Goal: Task Accomplishment & Management: Use online tool/utility

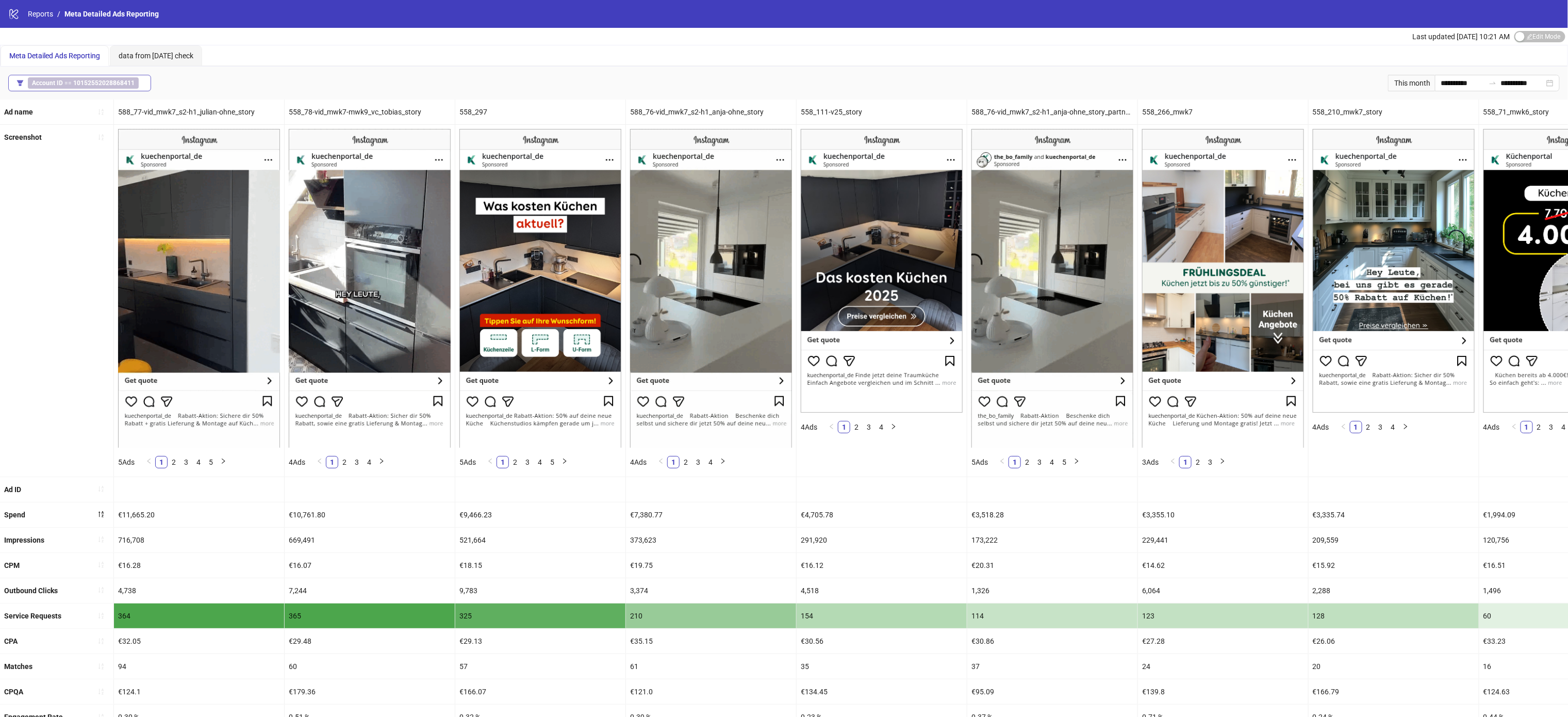
click at [136, 86] on span "Account ID == 10152552028868411" at bounding box center [83, 83] width 111 height 11
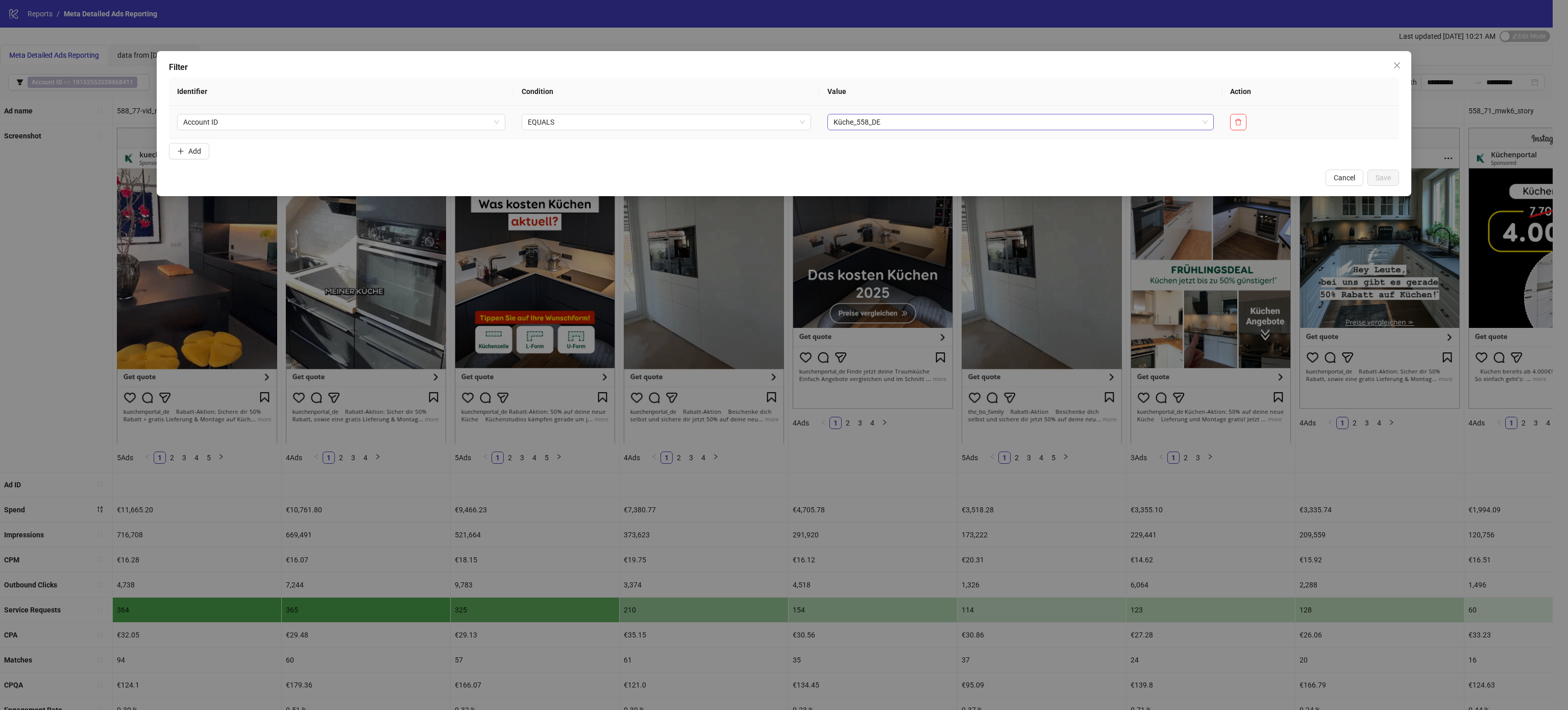
click at [878, 121] on span "Küche_558_DE" at bounding box center [1020, 122] width 374 height 15
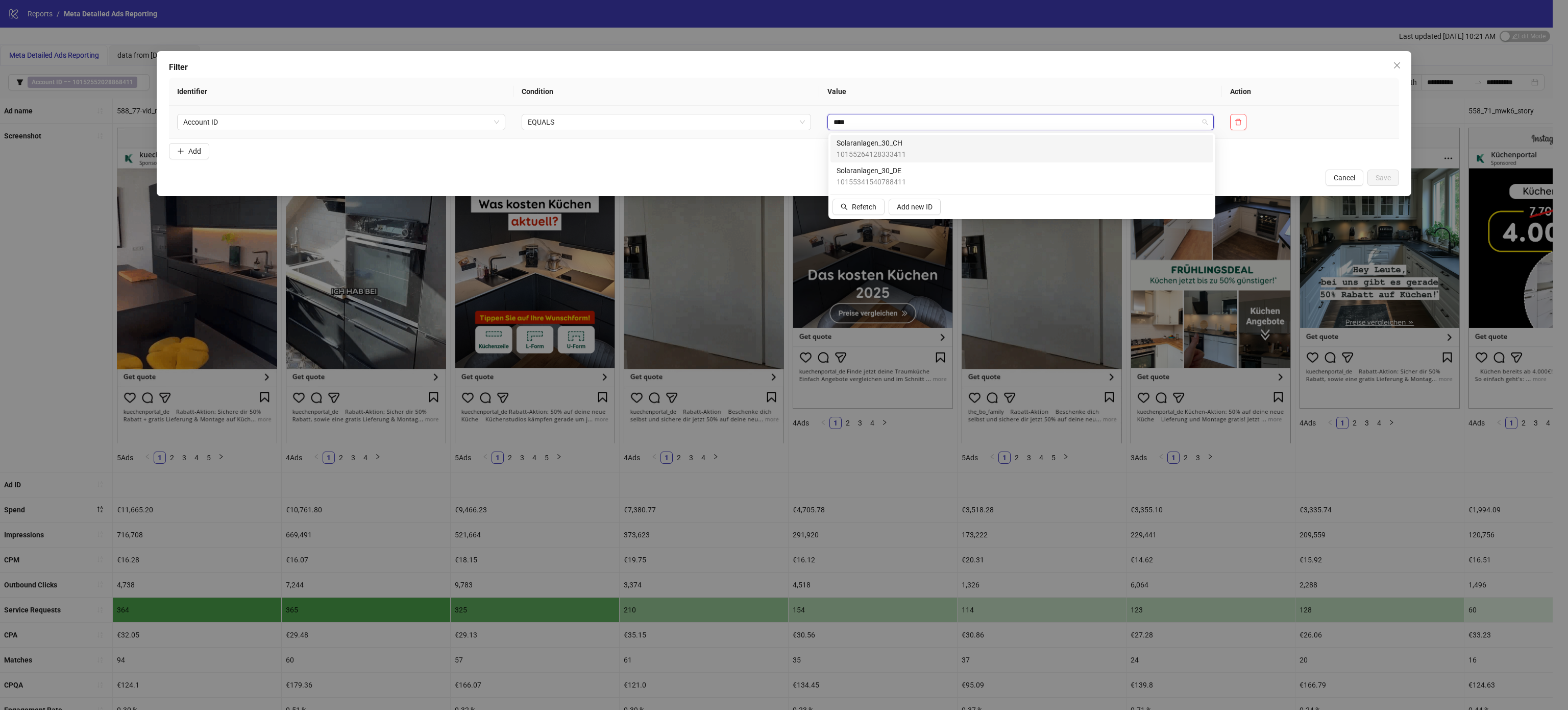
type input "*****"
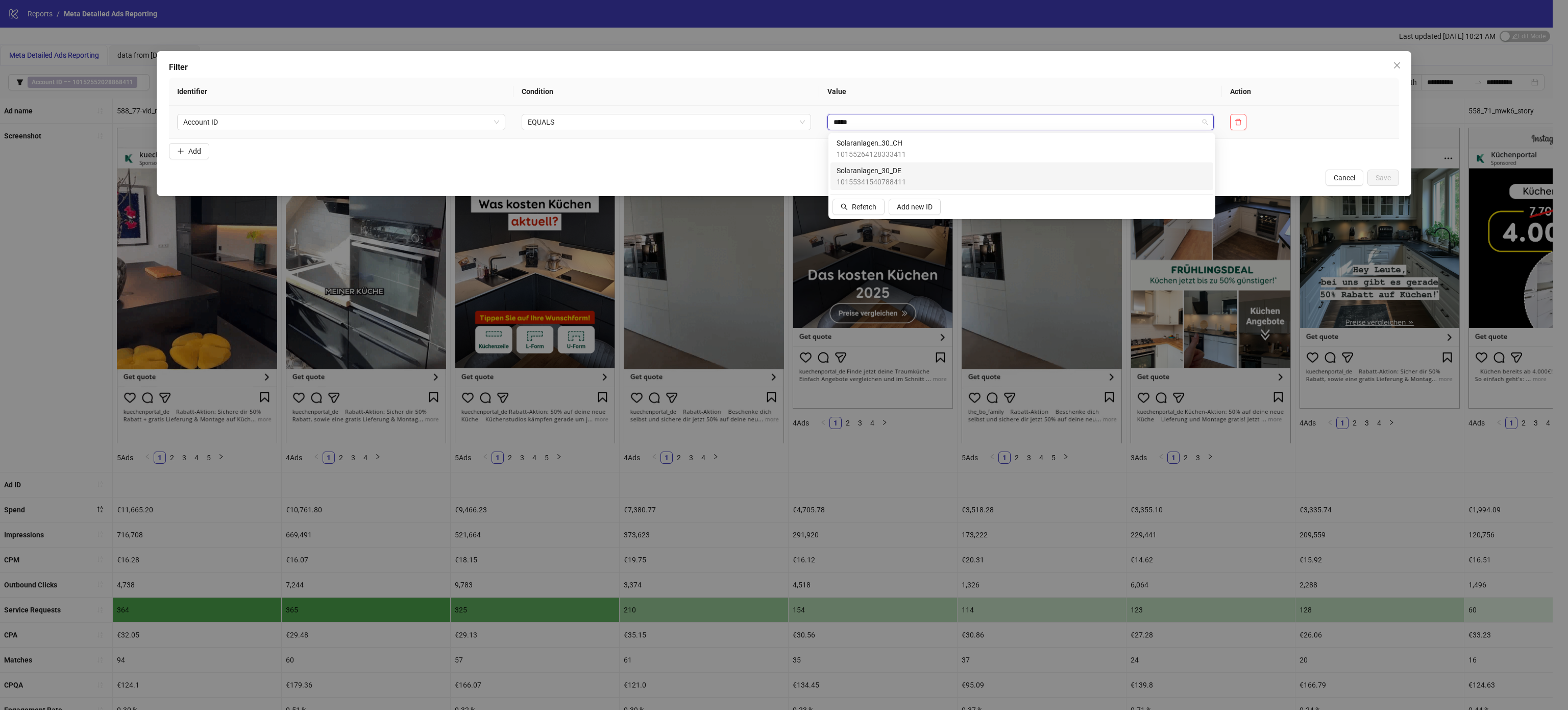
click at [933, 175] on div "Solaranlagen_30_DE 10155341540788411" at bounding box center [1021, 176] width 371 height 23
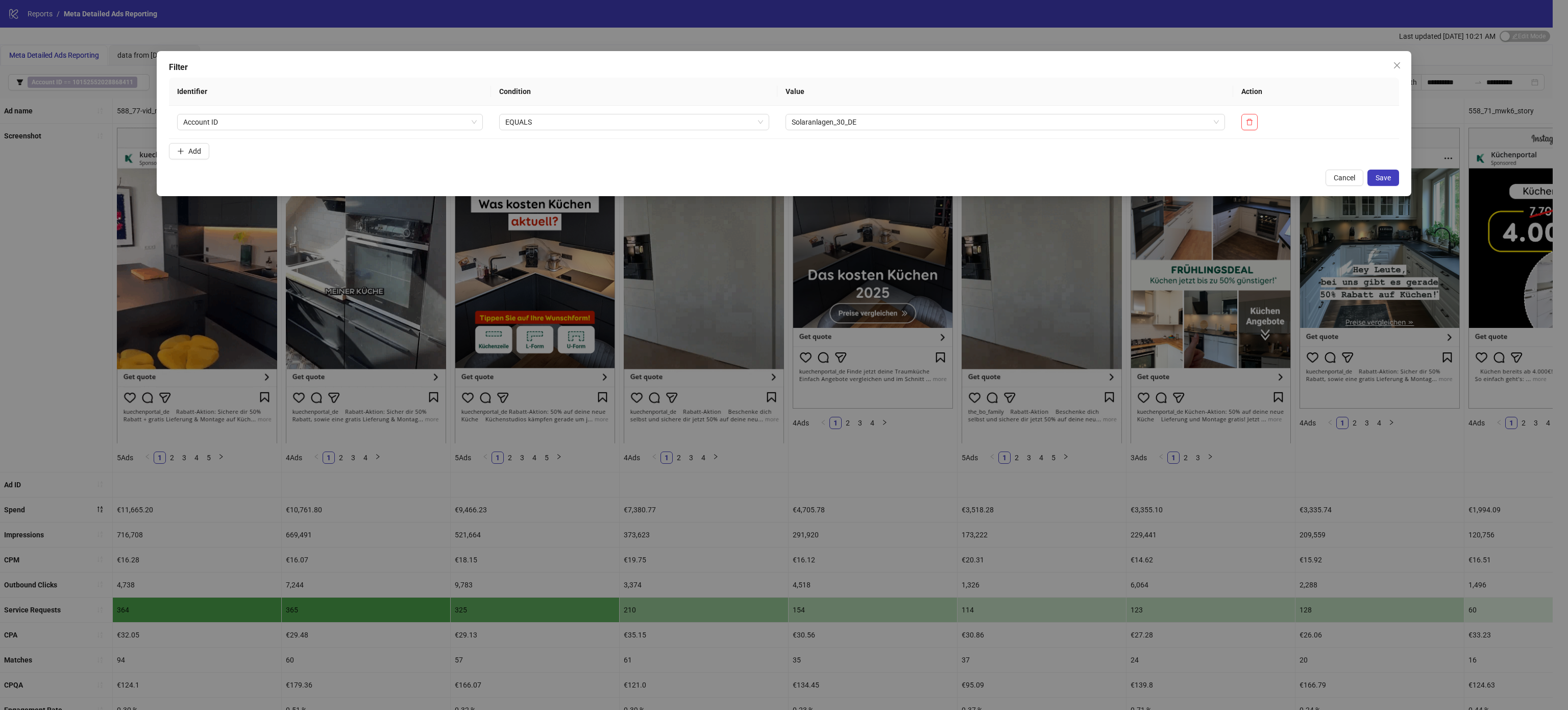
click at [1375, 169] on div "Filter Identifier Condition Value Action Account ID EQUALS Solaranlagen_30_DE A…" at bounding box center [783, 124] width 1255 height 145
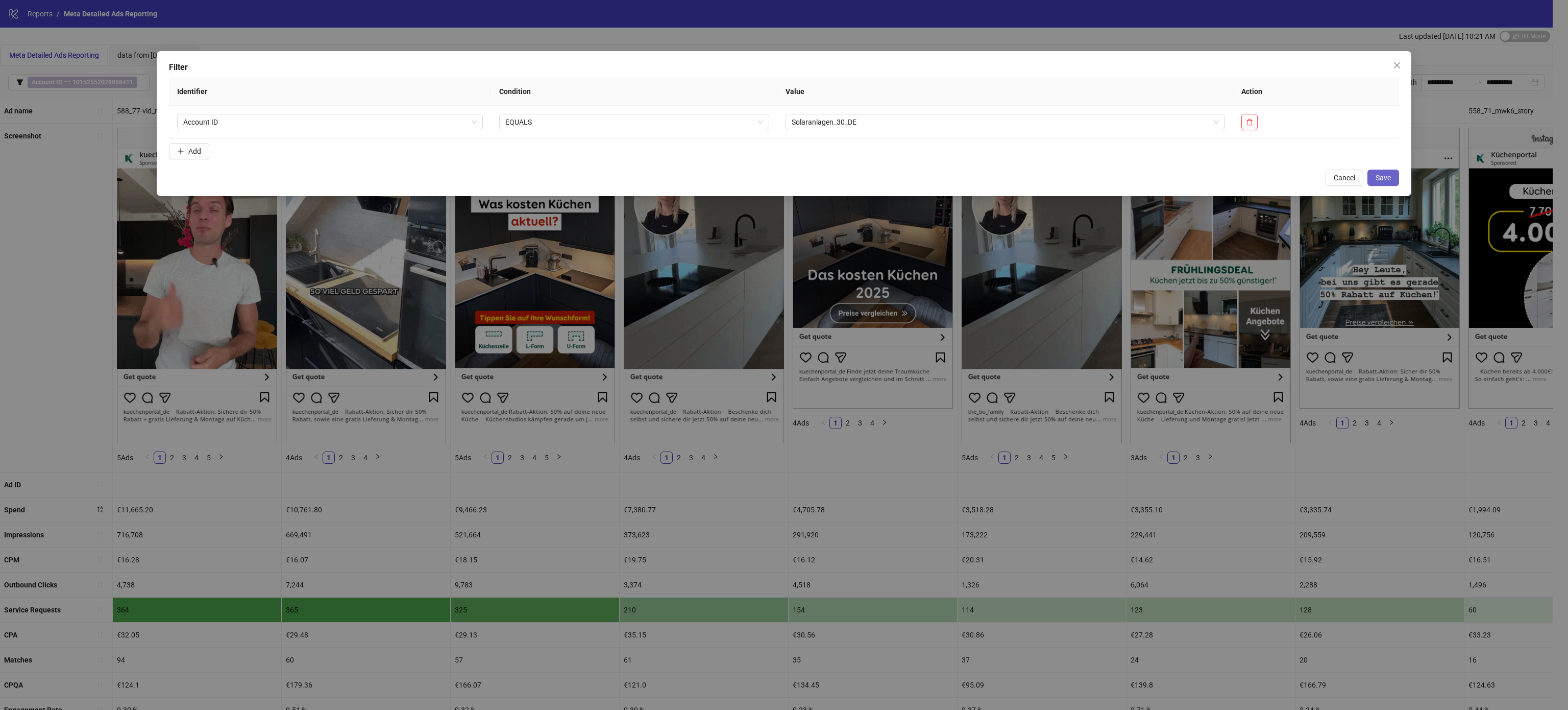
click at [1376, 175] on span "Save" at bounding box center [1383, 177] width 15 height 8
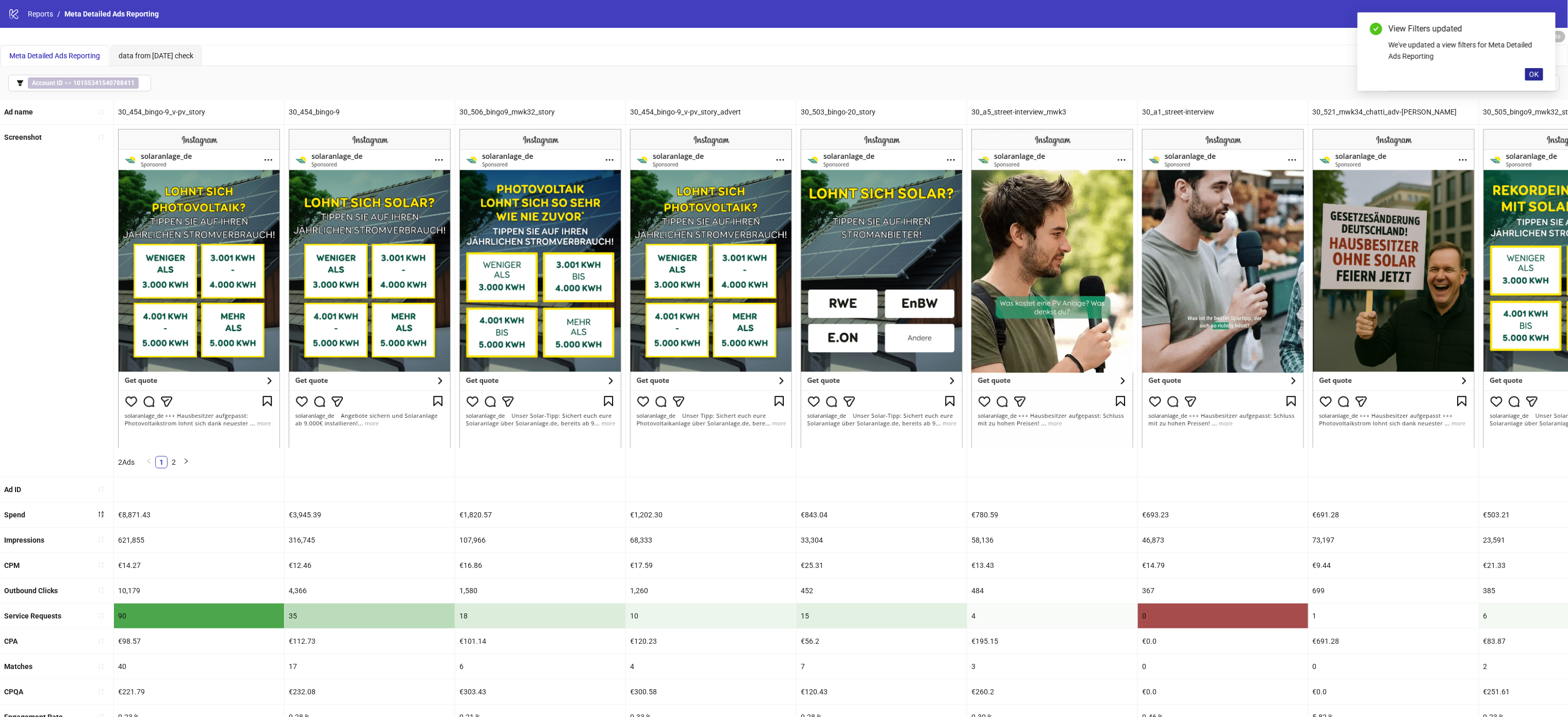
click at [1539, 71] on button "OK" at bounding box center [1534, 74] width 18 height 12
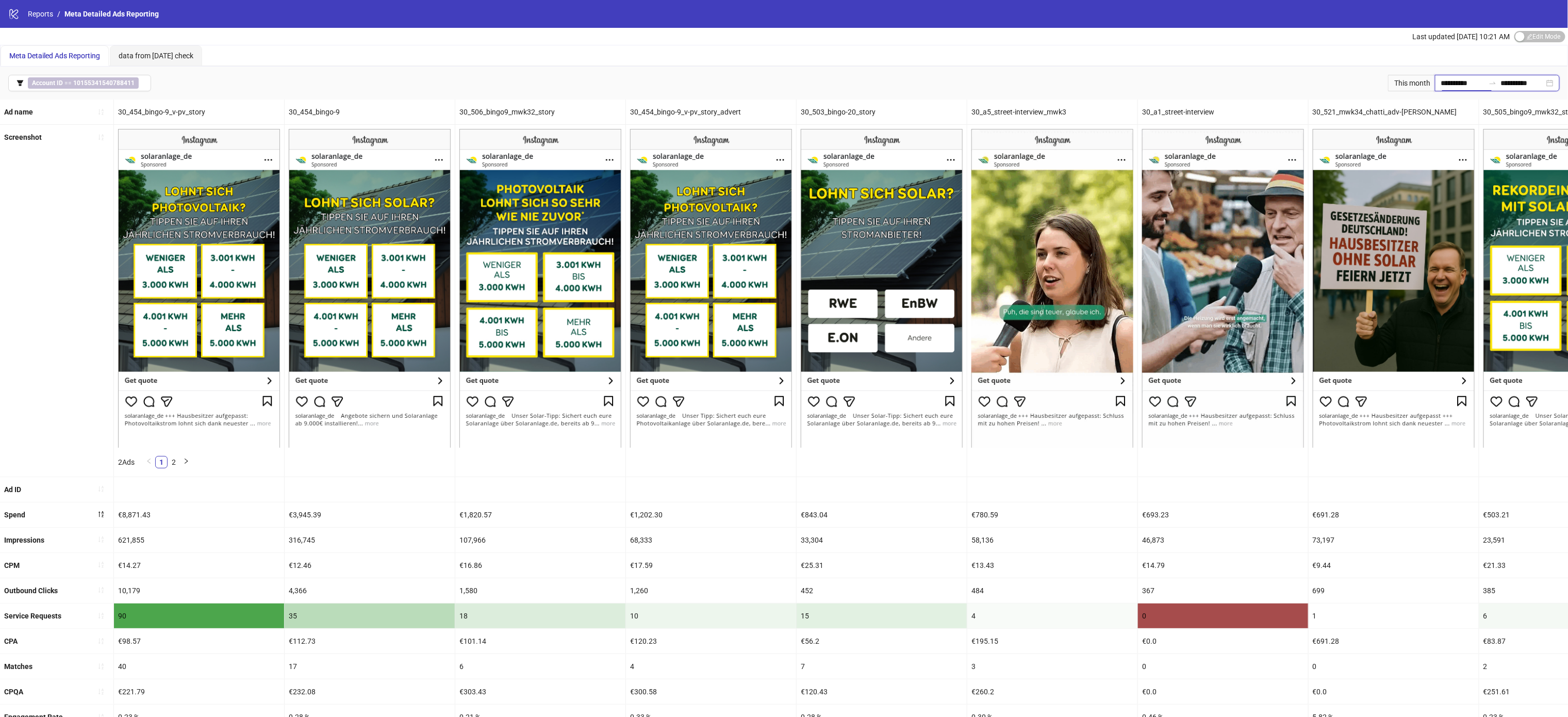
click at [1464, 82] on input "**********" at bounding box center [1463, 83] width 43 height 11
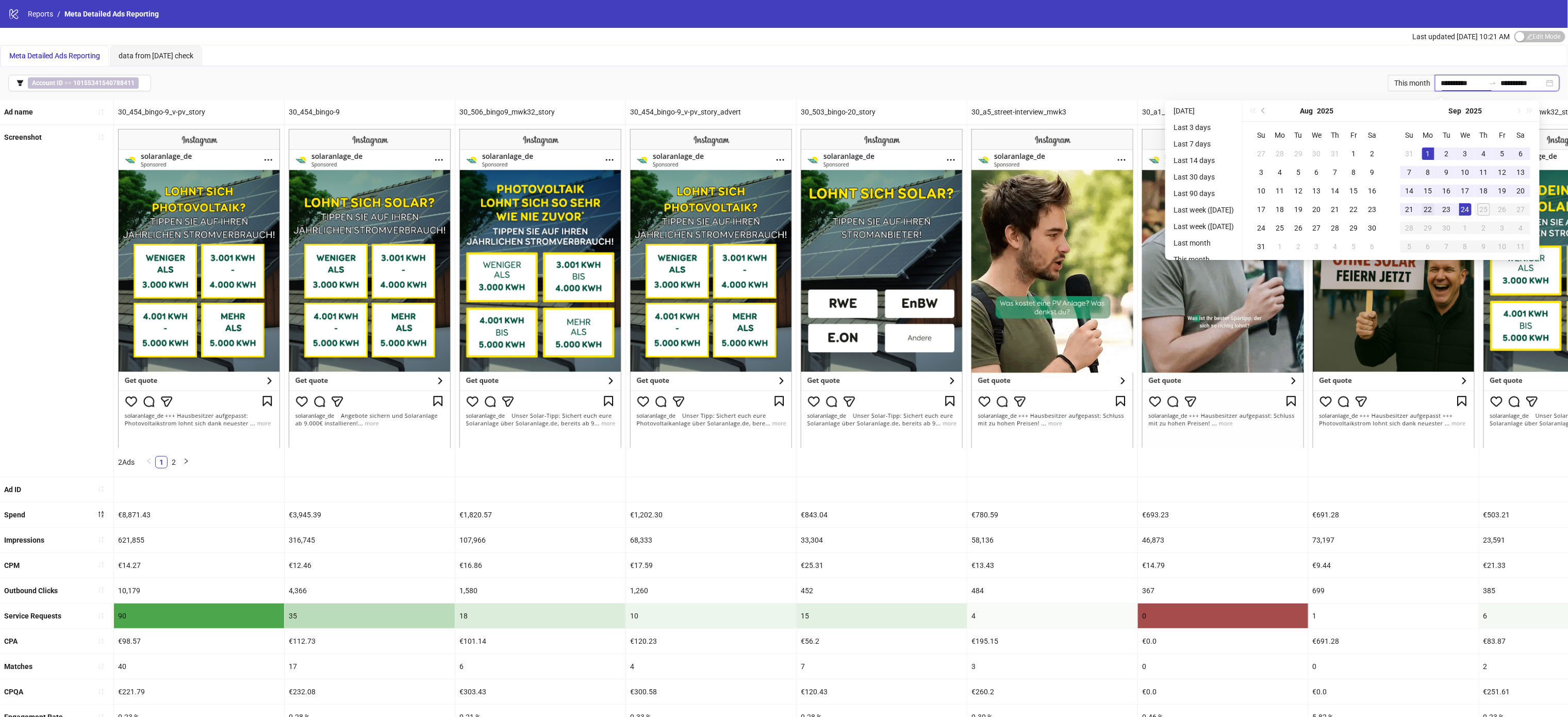
type input "**********"
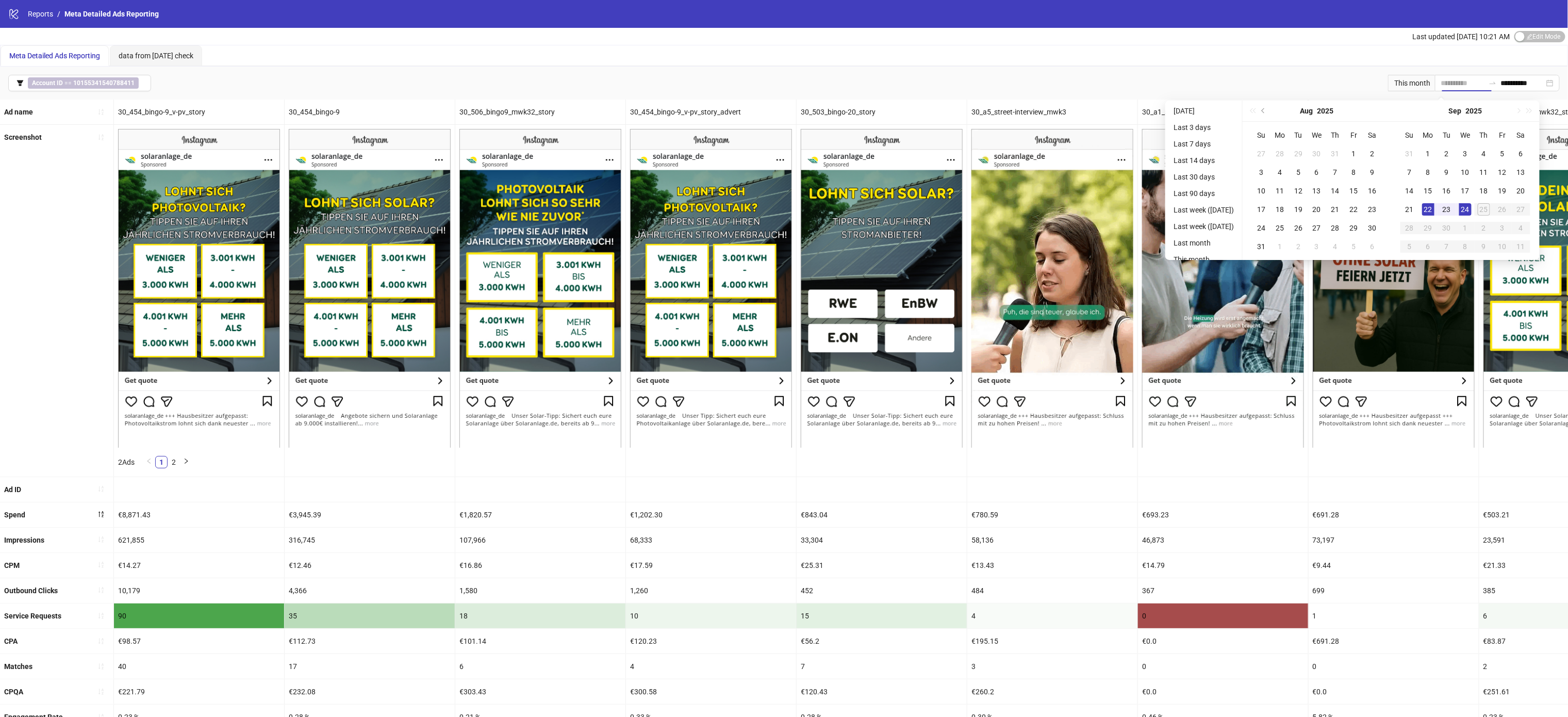
click at [1435, 213] on div "22" at bounding box center [1428, 209] width 12 height 12
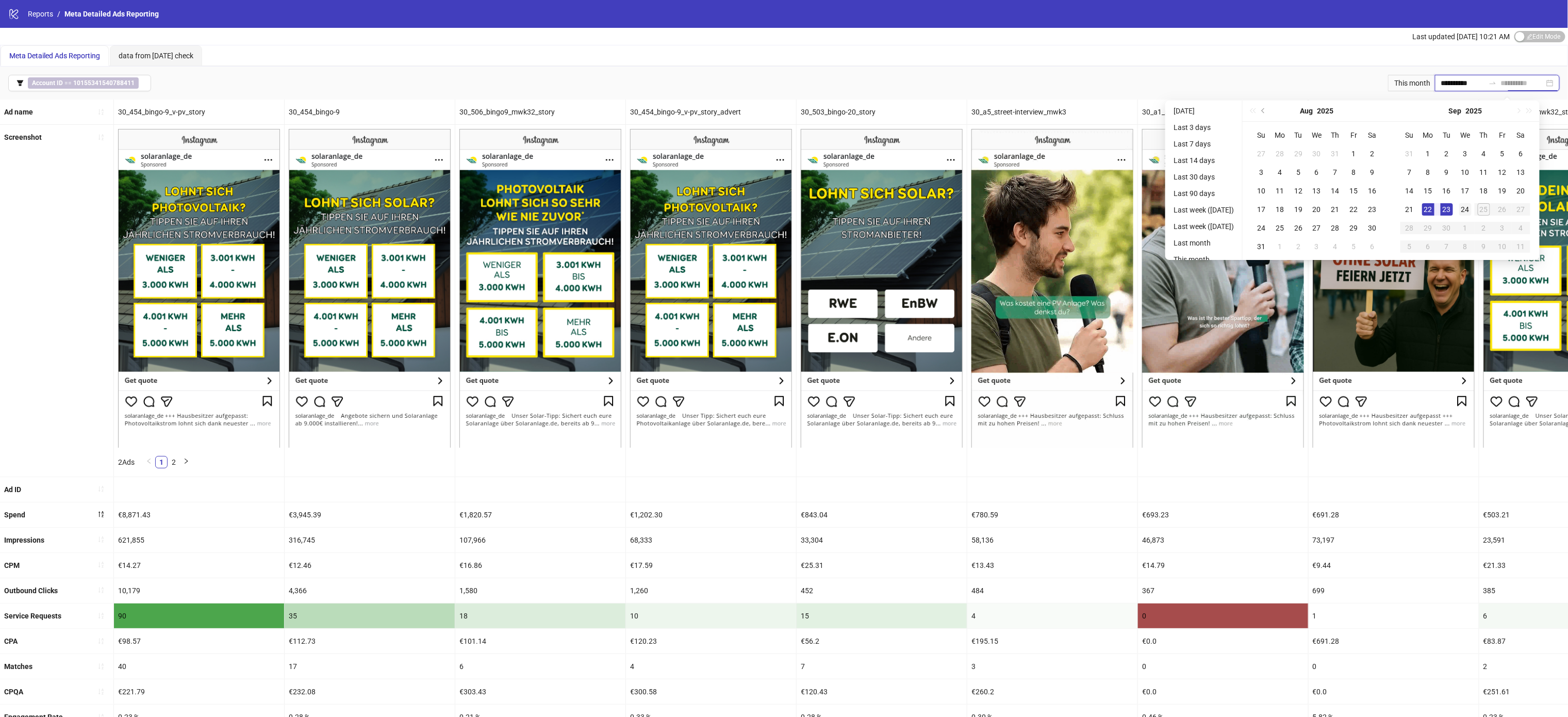
type input "**********"
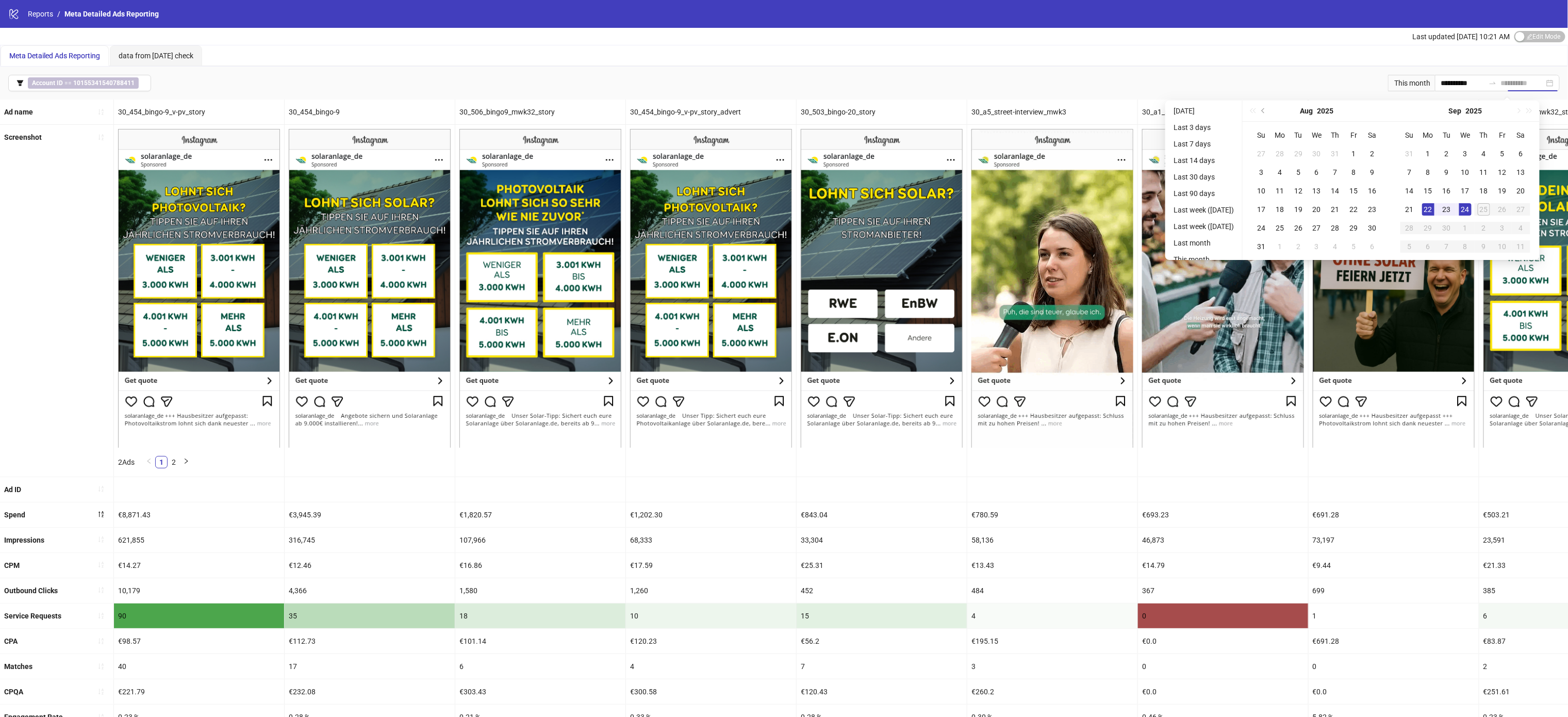
click at [1471, 210] on div "24" at bounding box center [1465, 209] width 12 height 12
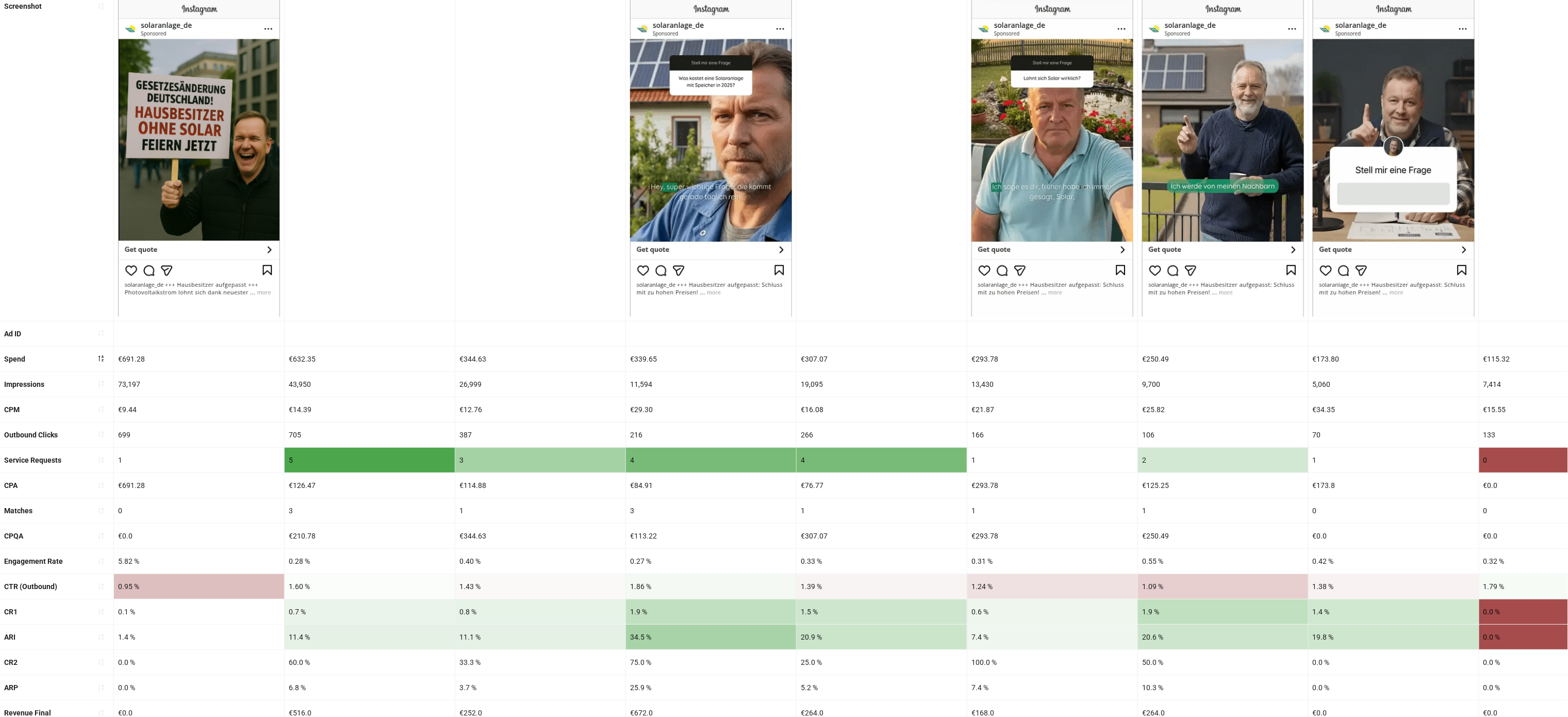
scroll to position [163, 0]
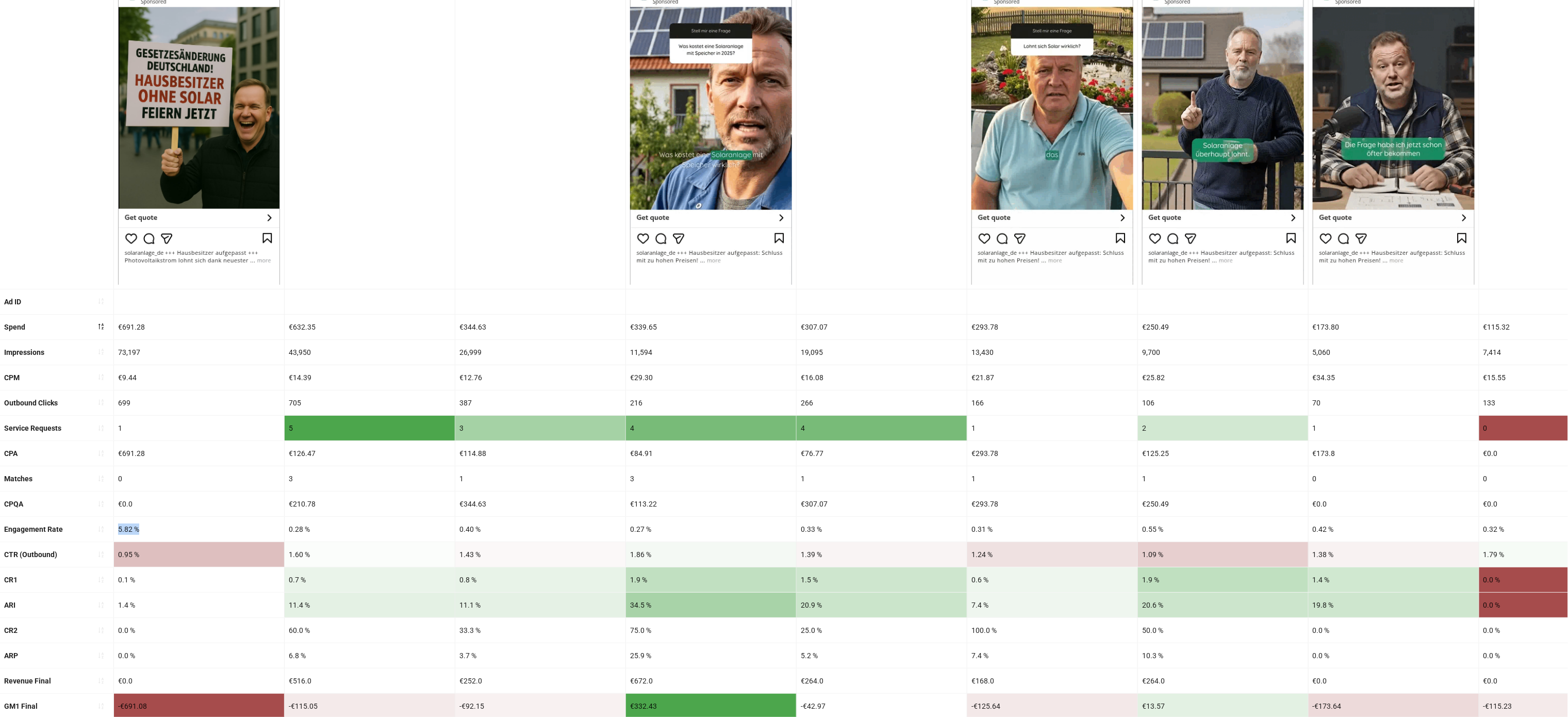
drag, startPoint x: 152, startPoint y: 534, endPoint x: 112, endPoint y: 531, distance: 40.1
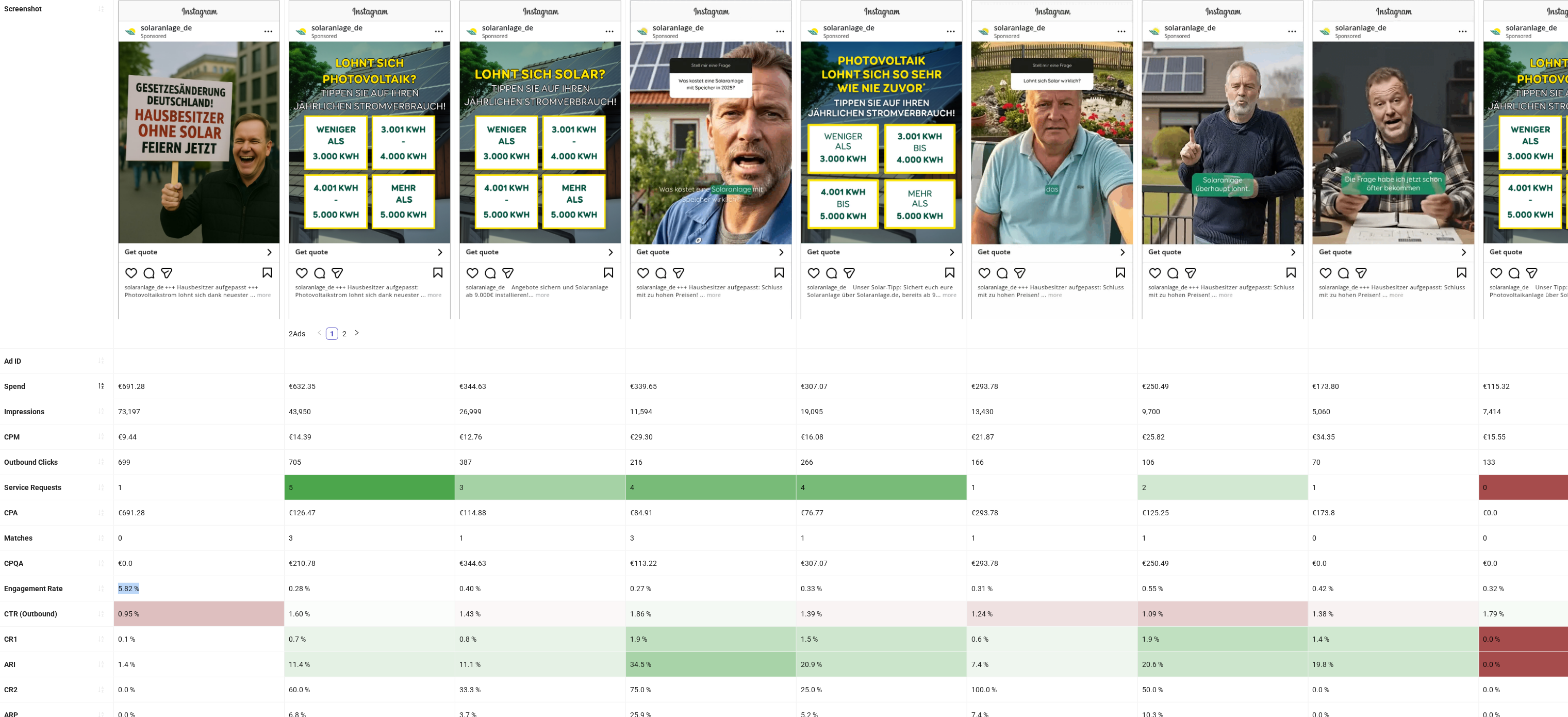
scroll to position [306, 0]
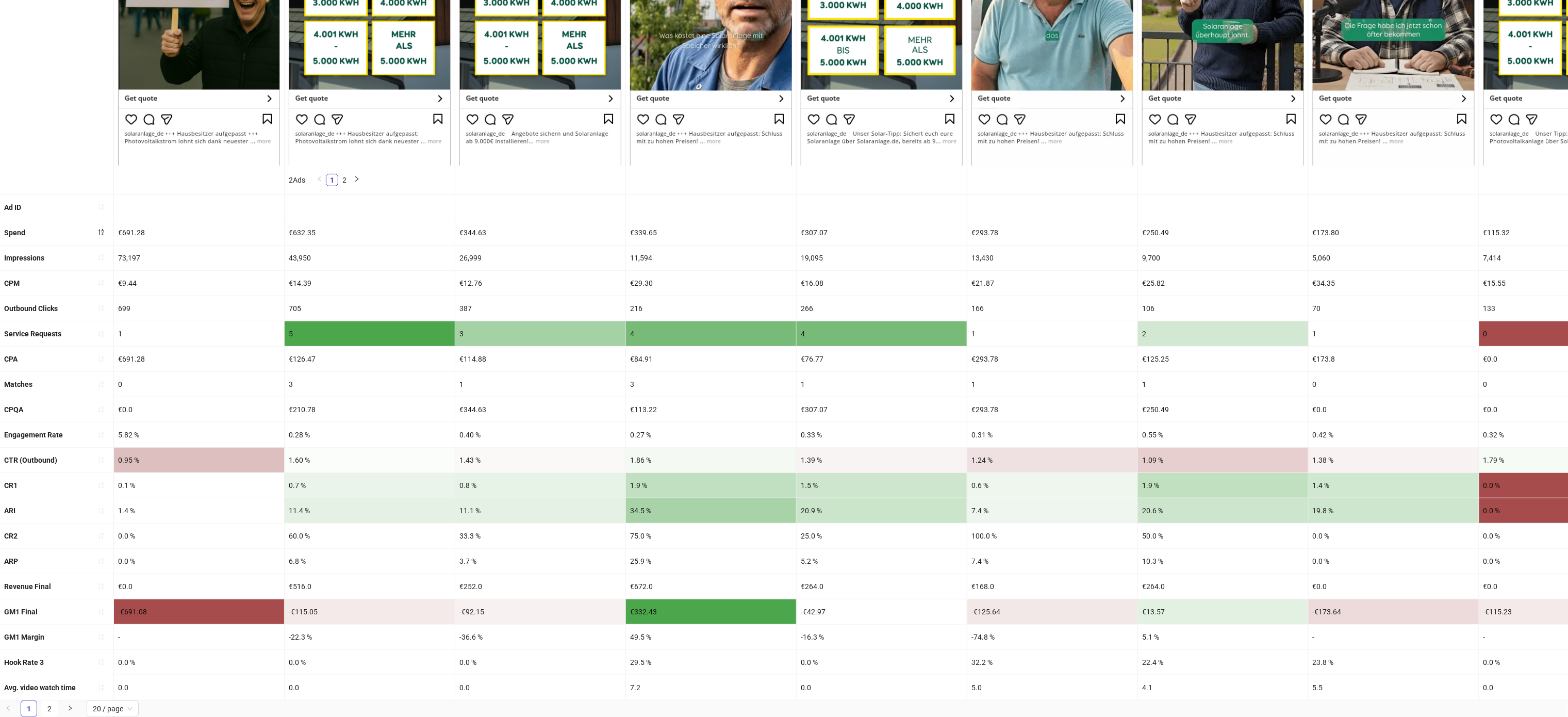
click at [190, 448] on div "0.95 %" at bounding box center [199, 460] width 170 height 25
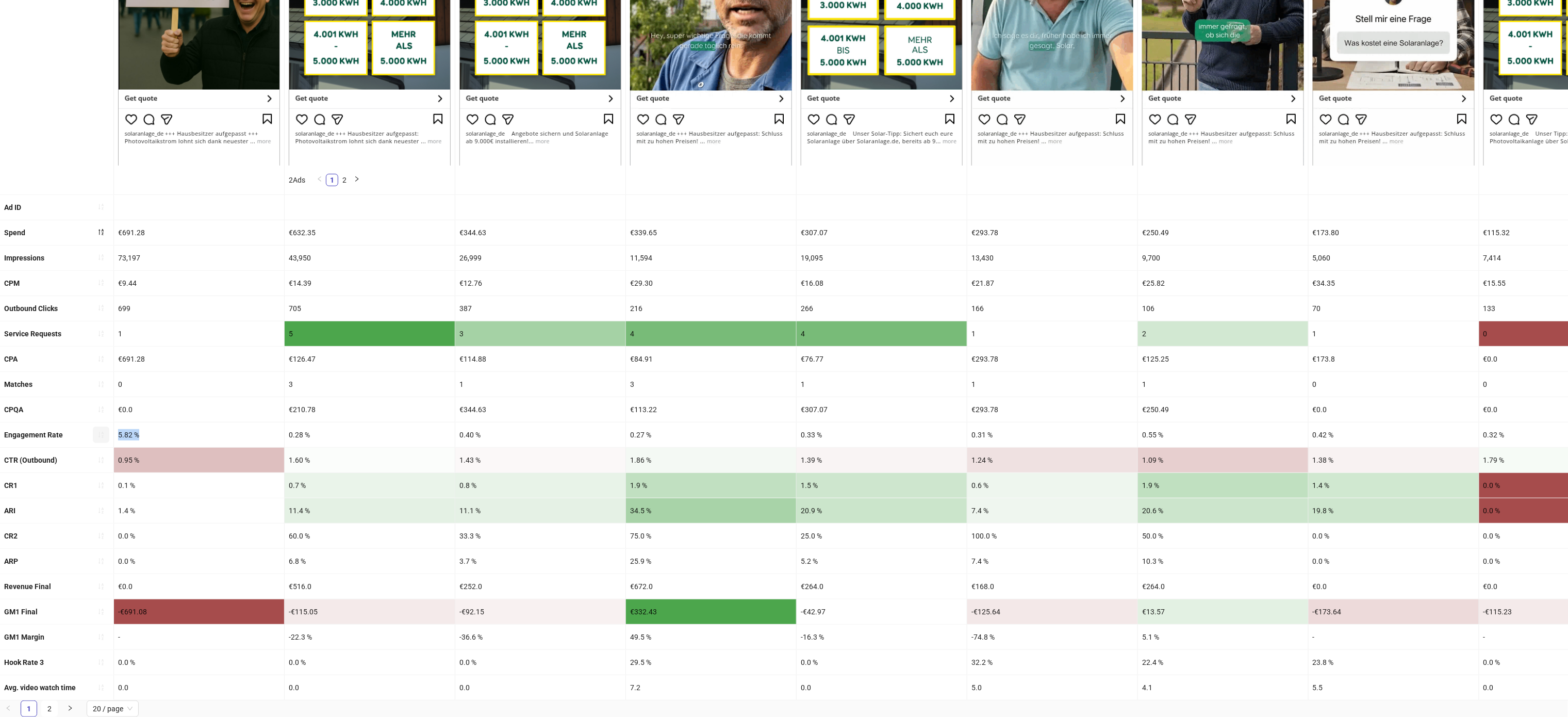
drag, startPoint x: 133, startPoint y: 413, endPoint x: 105, endPoint y: 410, distance: 28.2
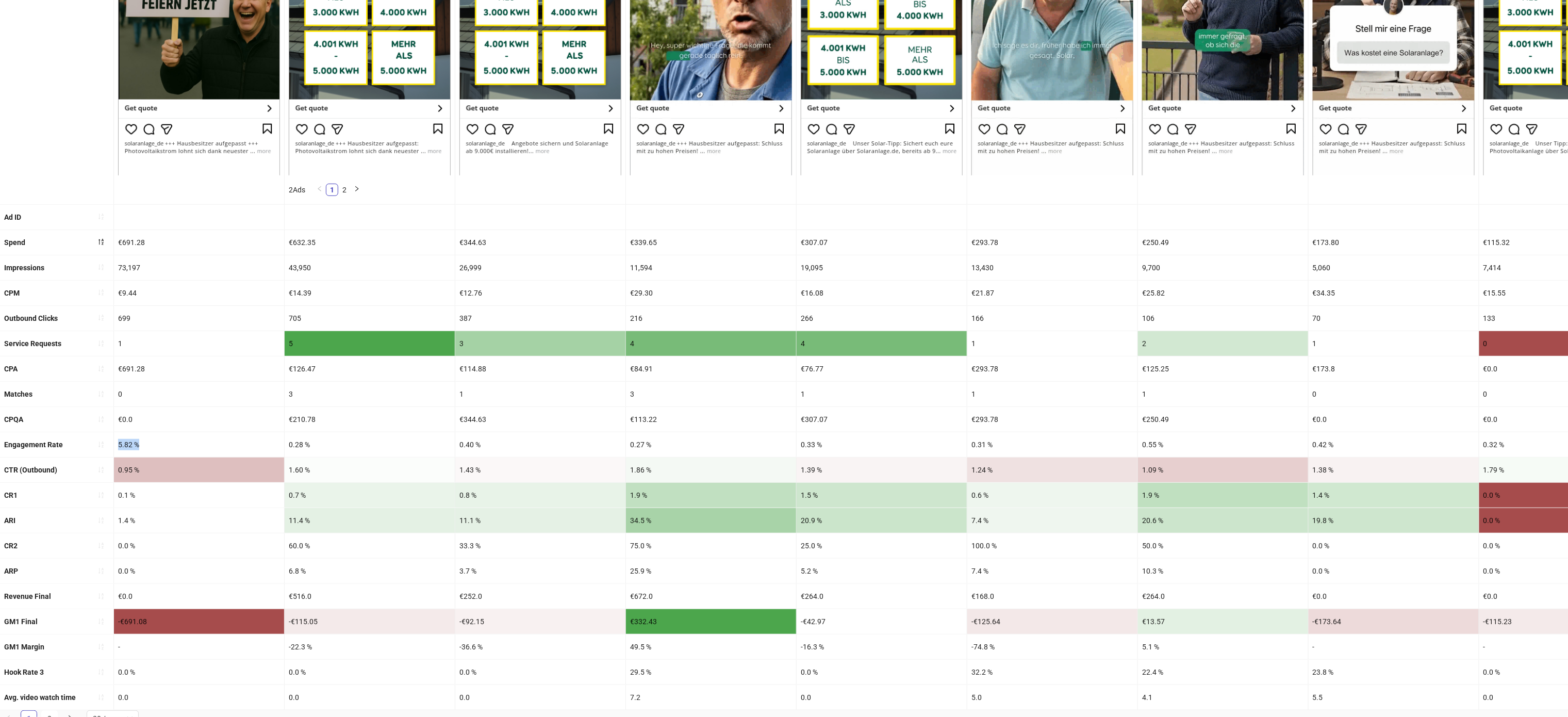
scroll to position [271, 0]
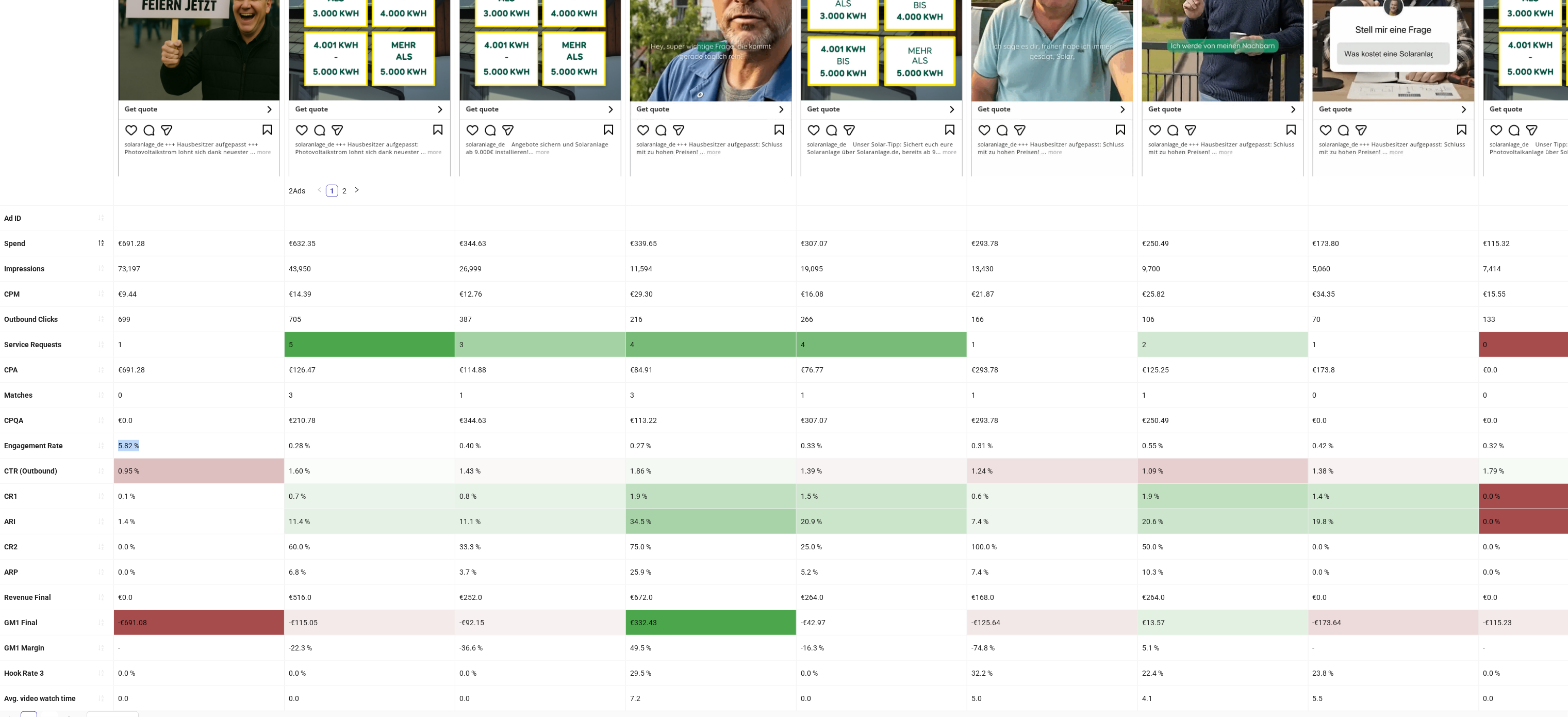
click at [171, 450] on div "5.82 %" at bounding box center [199, 445] width 170 height 25
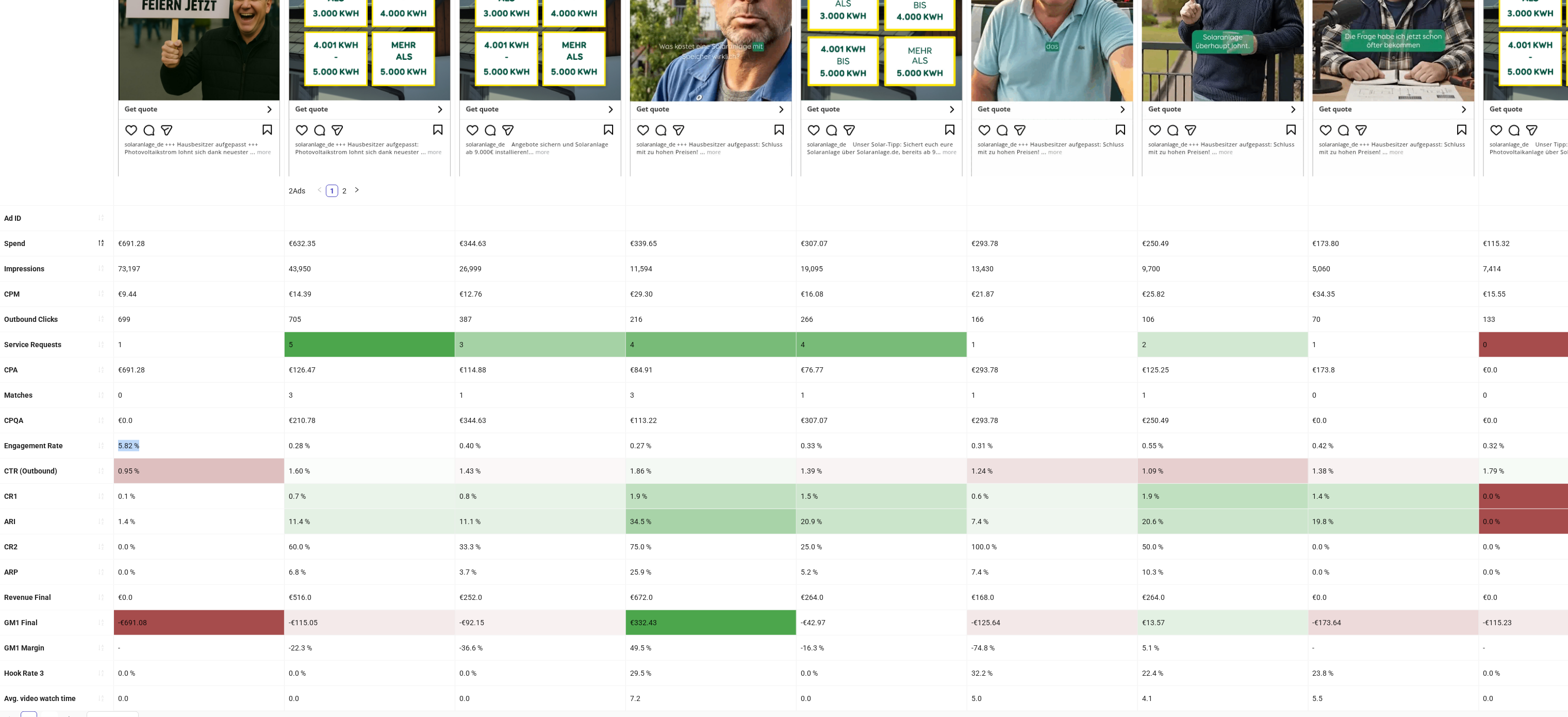
drag, startPoint x: 171, startPoint y: 450, endPoint x: 113, endPoint y: 453, distance: 58.1
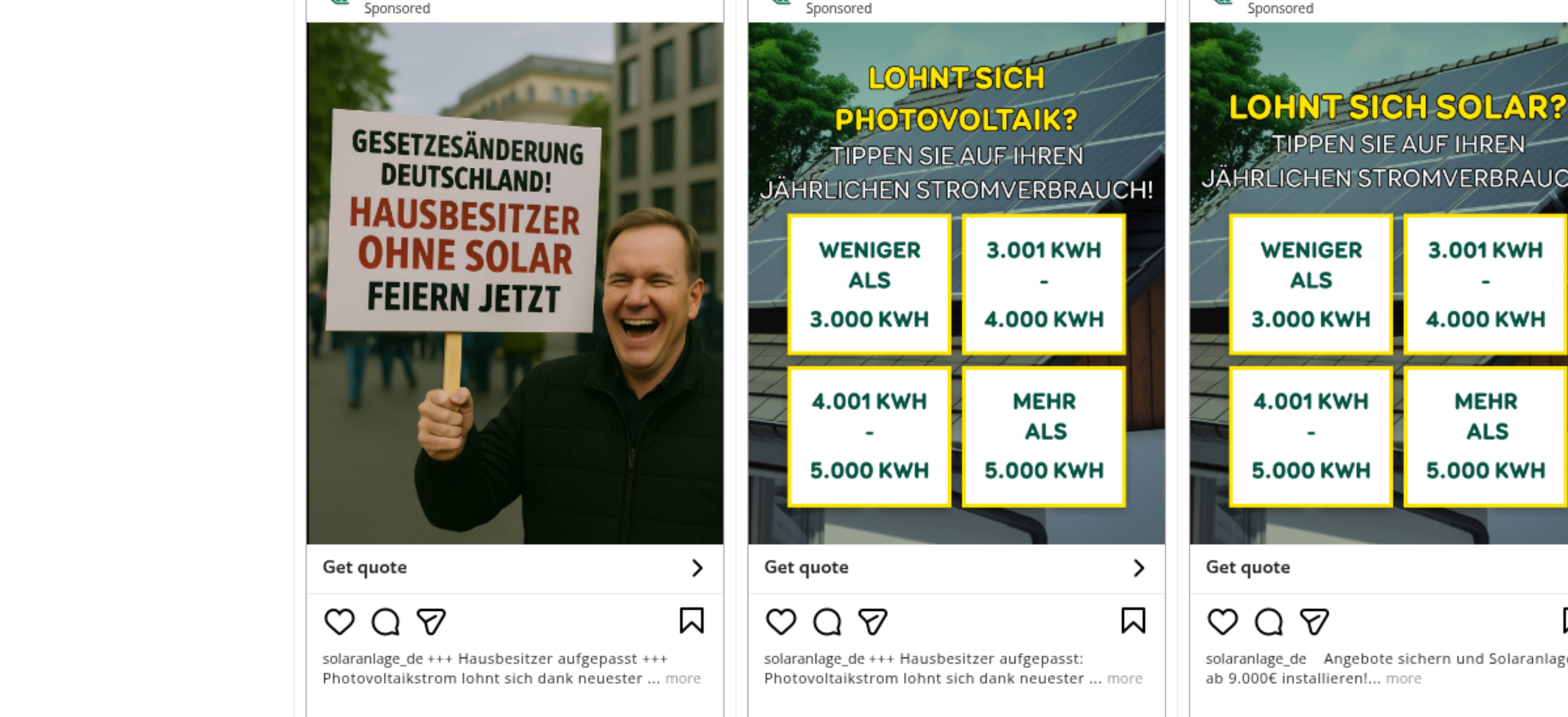
scroll to position [56, 0]
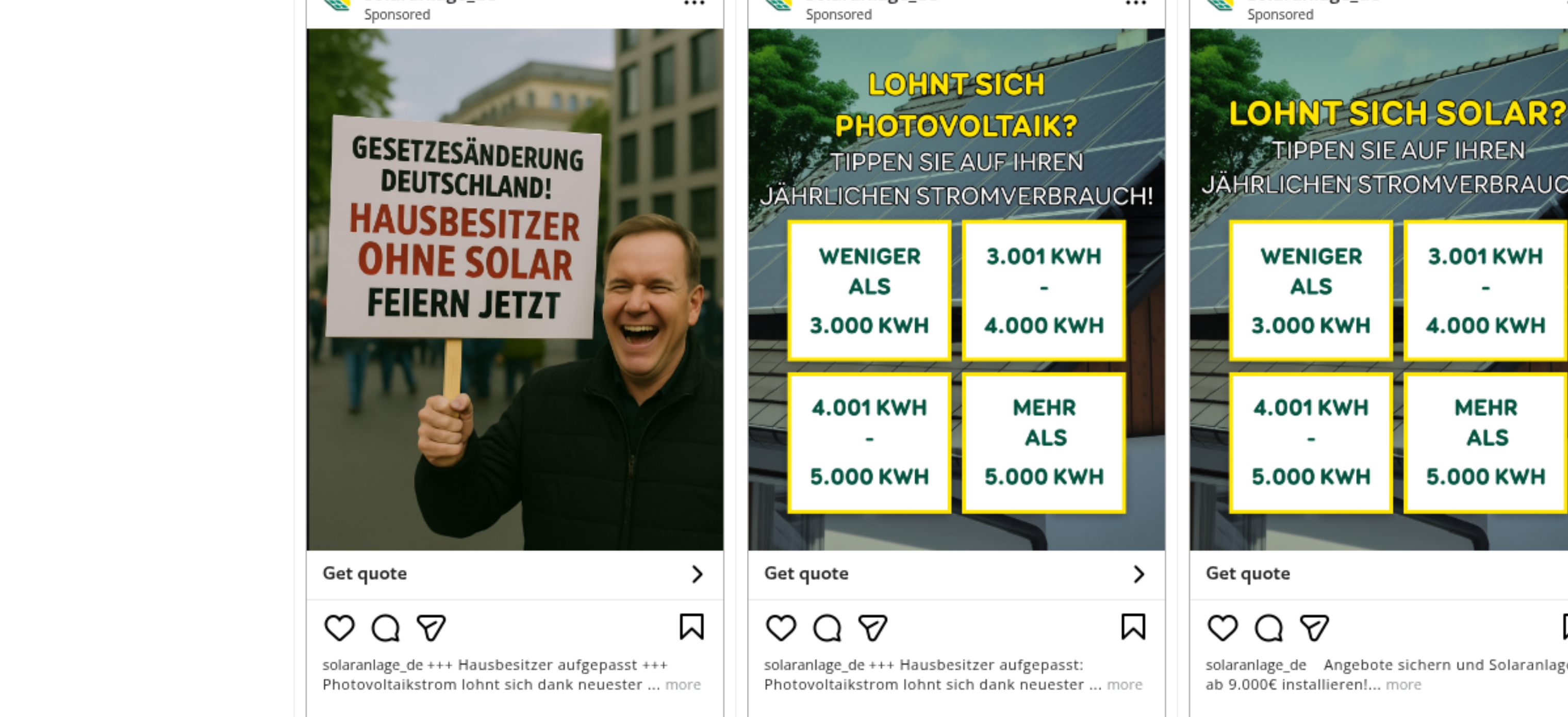
click at [73, 202] on div "Screenshot" at bounding box center [57, 244] width 114 height 351
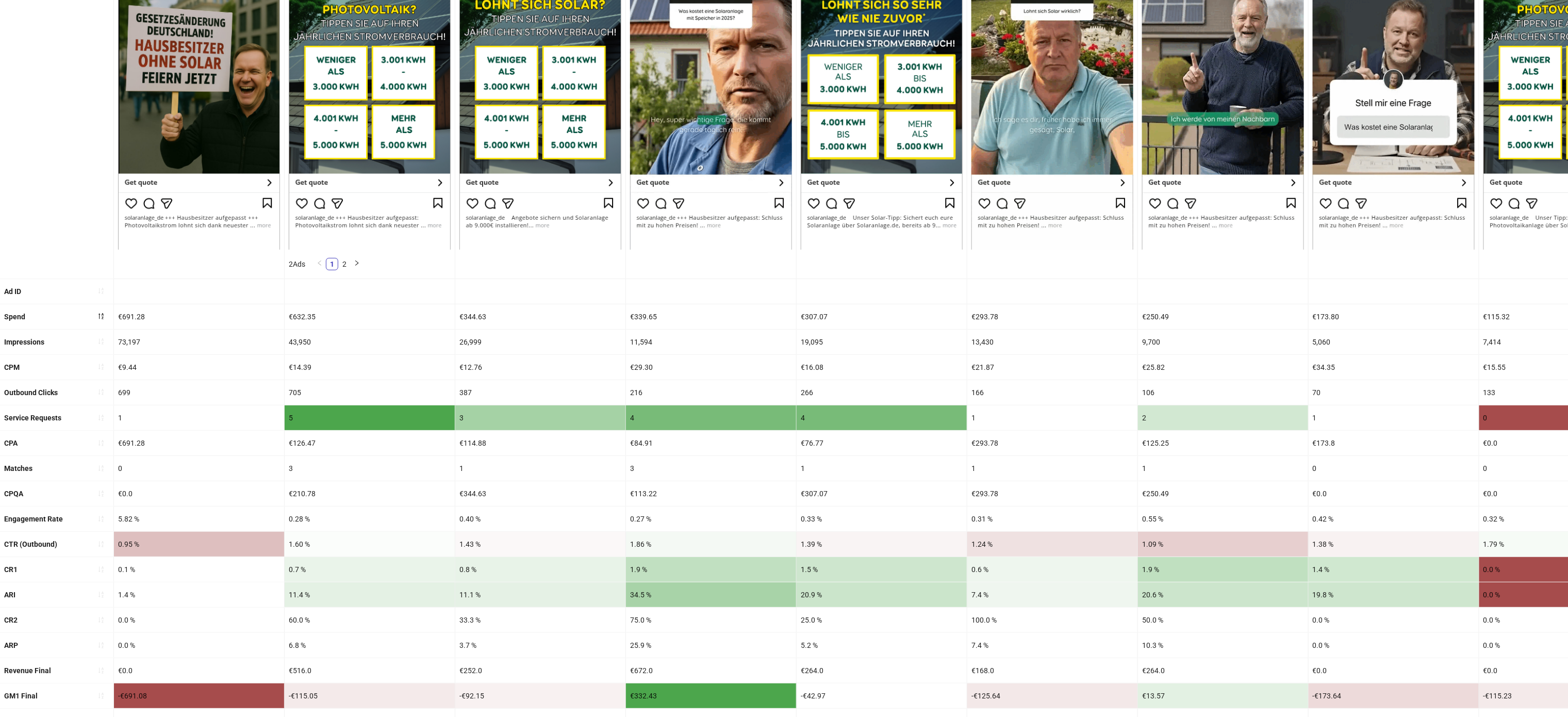
scroll to position [200, 0]
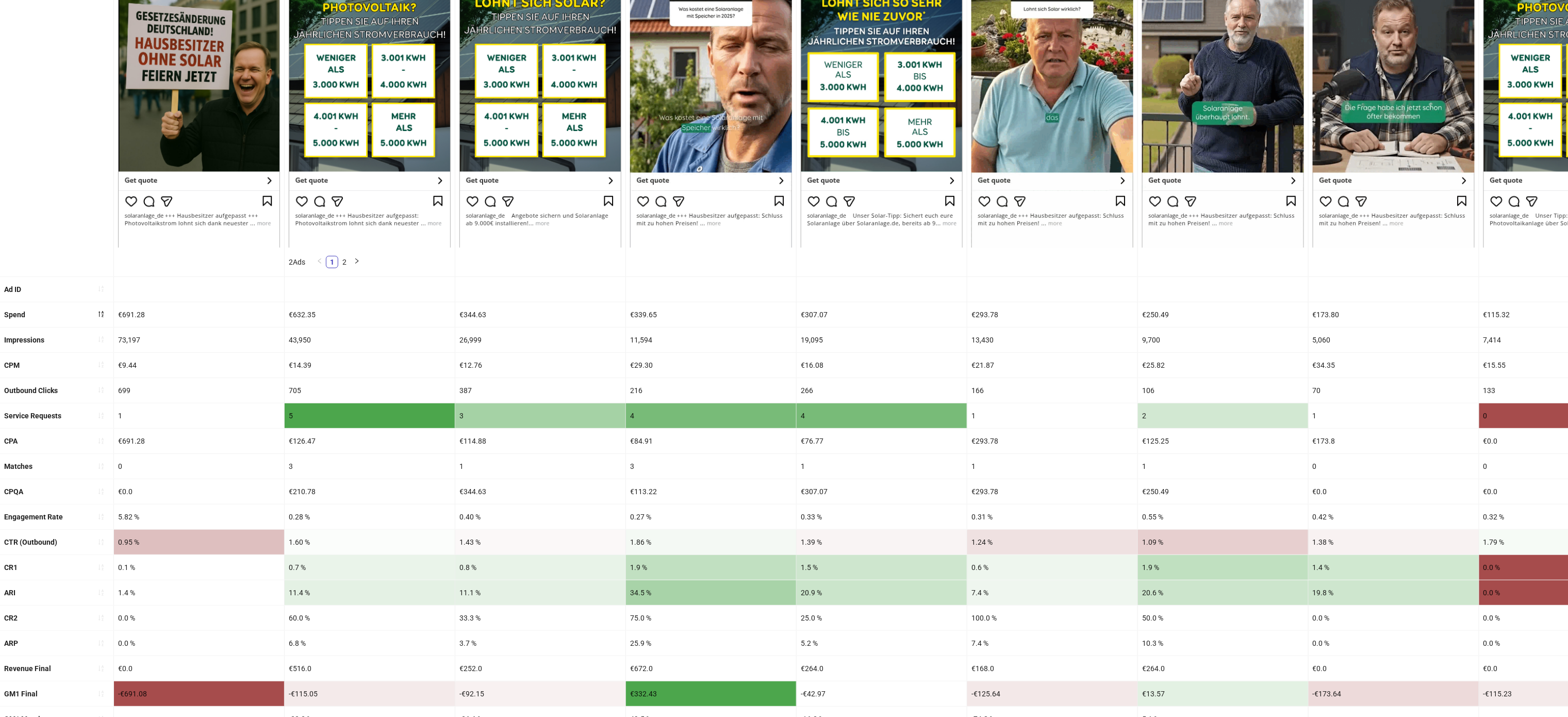
drag, startPoint x: 172, startPoint y: 368, endPoint x: 161, endPoint y: 360, distance: 13.6
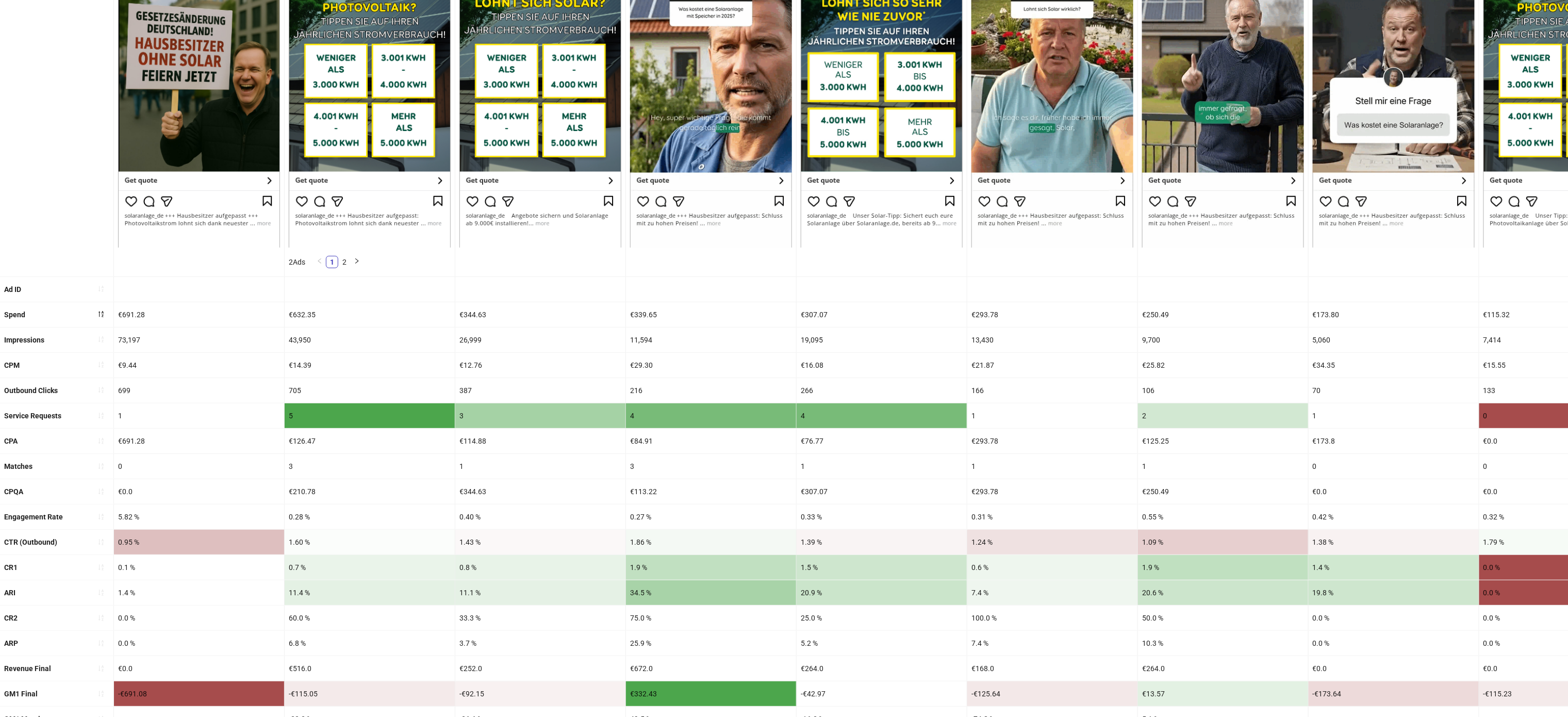
click at [161, 360] on div "€9.44" at bounding box center [199, 365] width 170 height 25
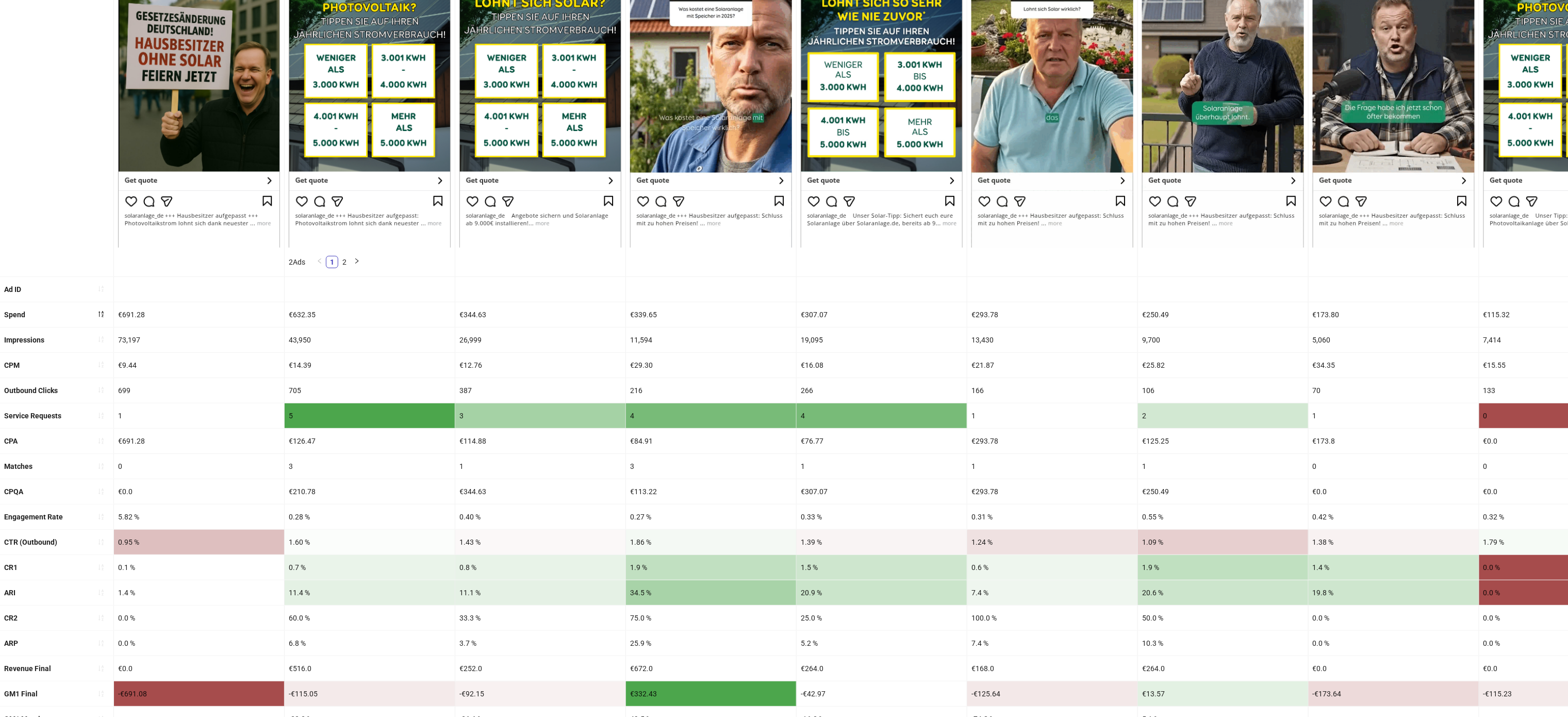
scroll to position [306, 0]
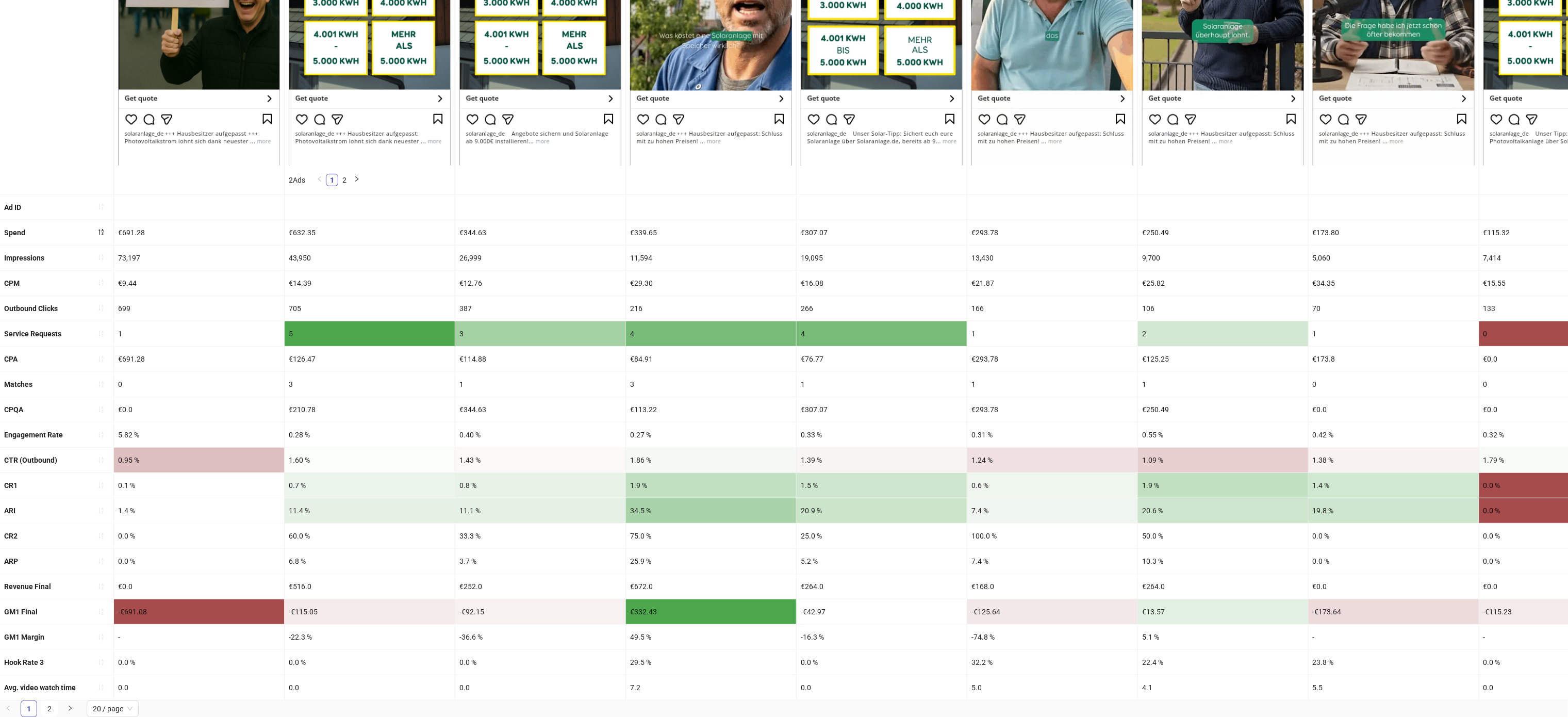
click at [135, 599] on div "-€691.08" at bounding box center [199, 611] width 170 height 25
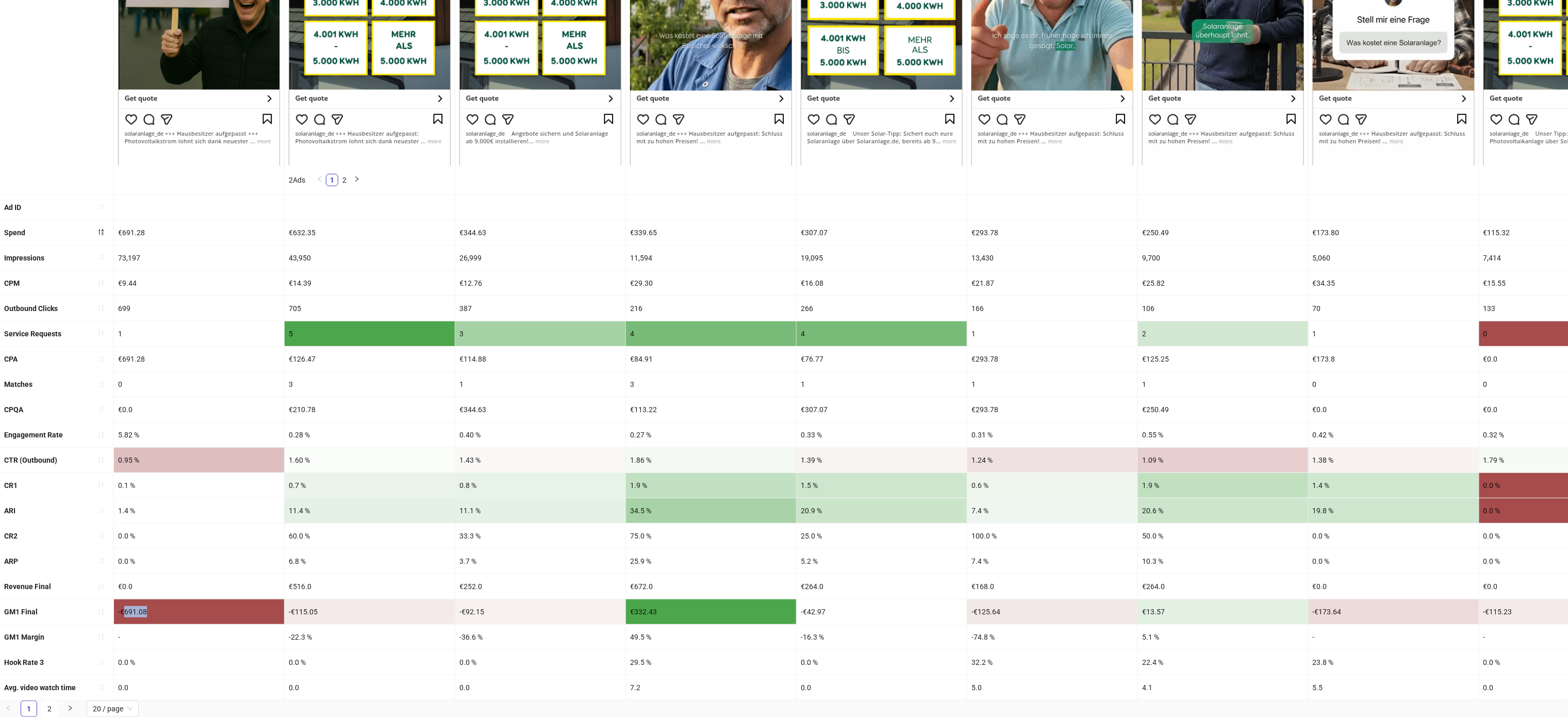
click at [200, 599] on div "-€691.08" at bounding box center [199, 611] width 170 height 25
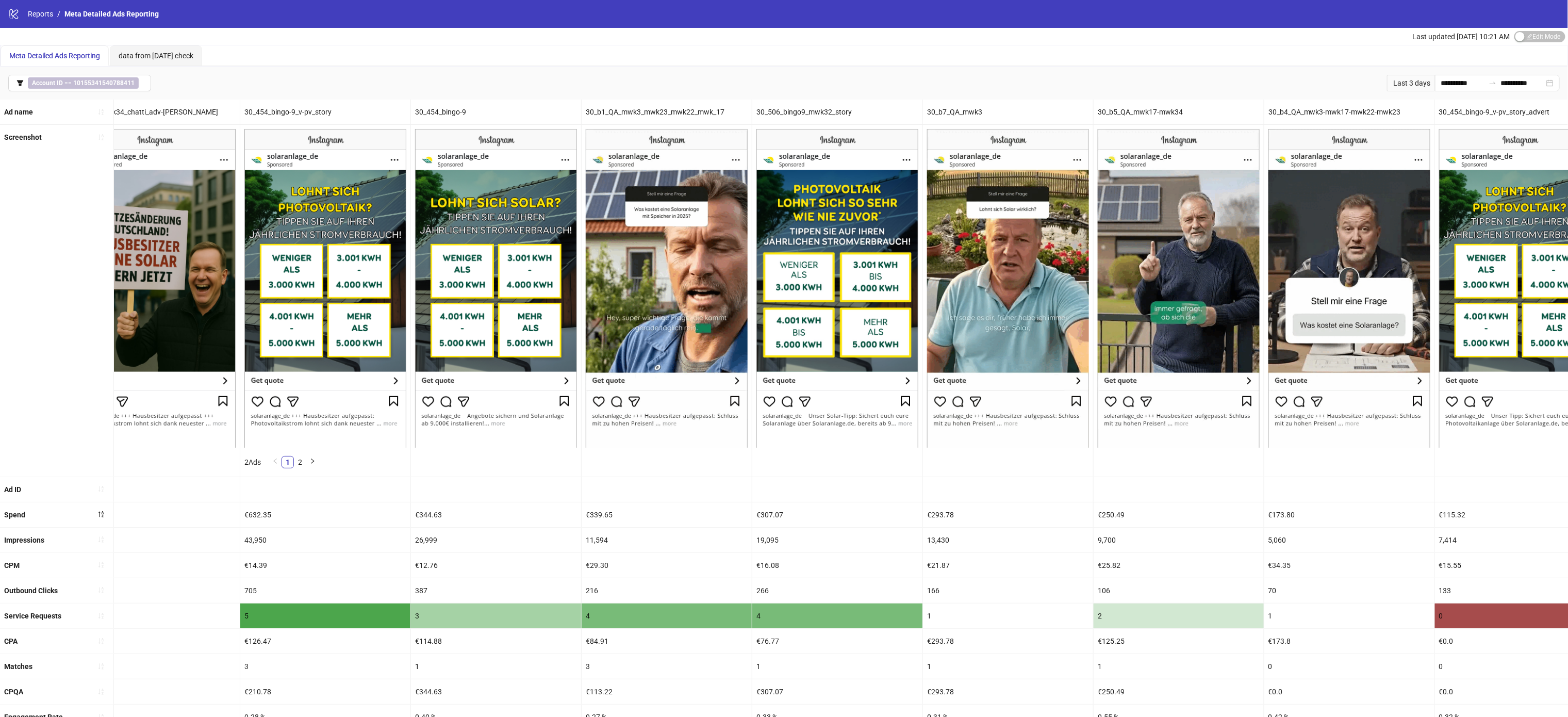
scroll to position [0, 0]
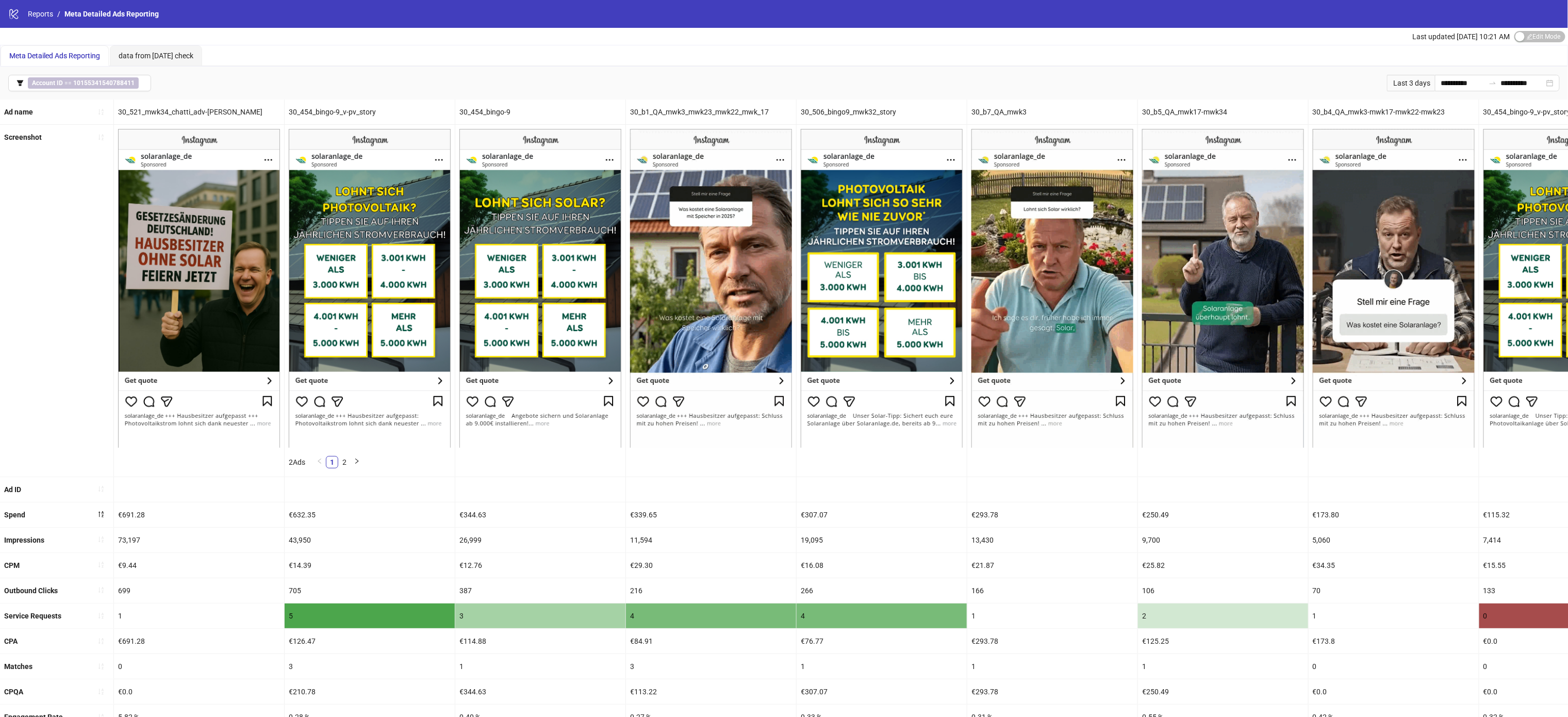
click at [194, 113] on div "30_521_mwk34_chatti_adv-[PERSON_NAME]" at bounding box center [199, 112] width 170 height 25
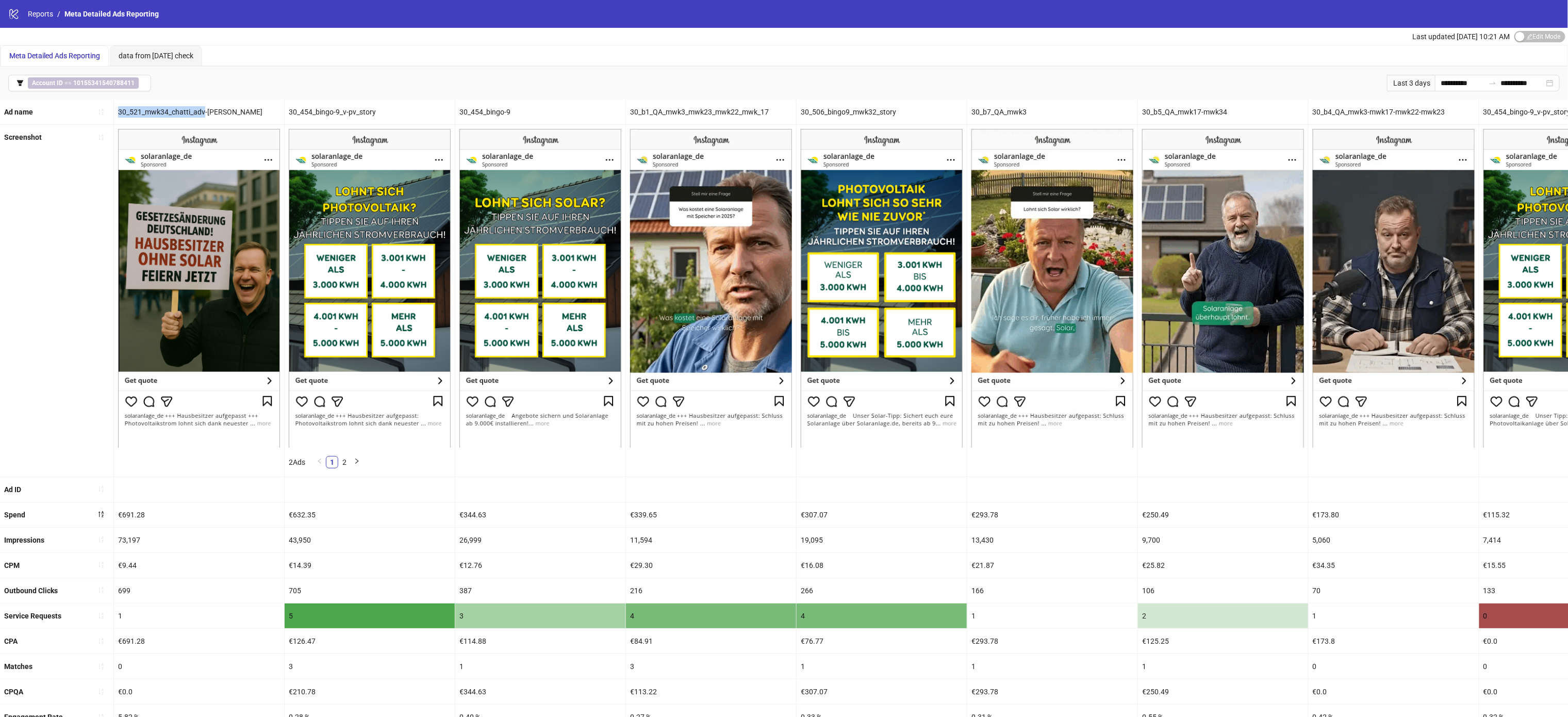
click at [194, 113] on div "30_521_mwk34_chatti_adv-[PERSON_NAME]" at bounding box center [199, 112] width 170 height 25
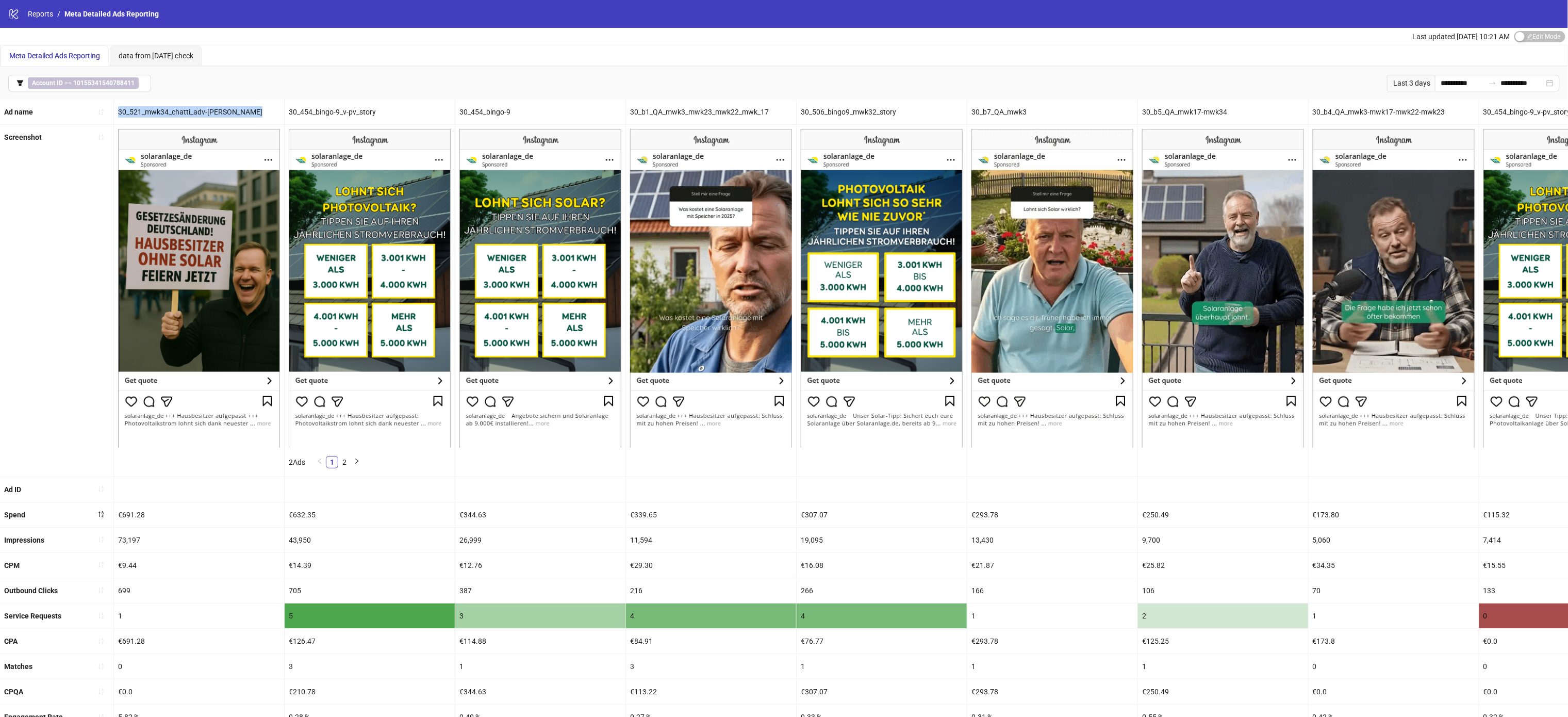
click at [194, 113] on div "30_521_mwk34_chatti_adv-[PERSON_NAME]" at bounding box center [199, 112] width 170 height 25
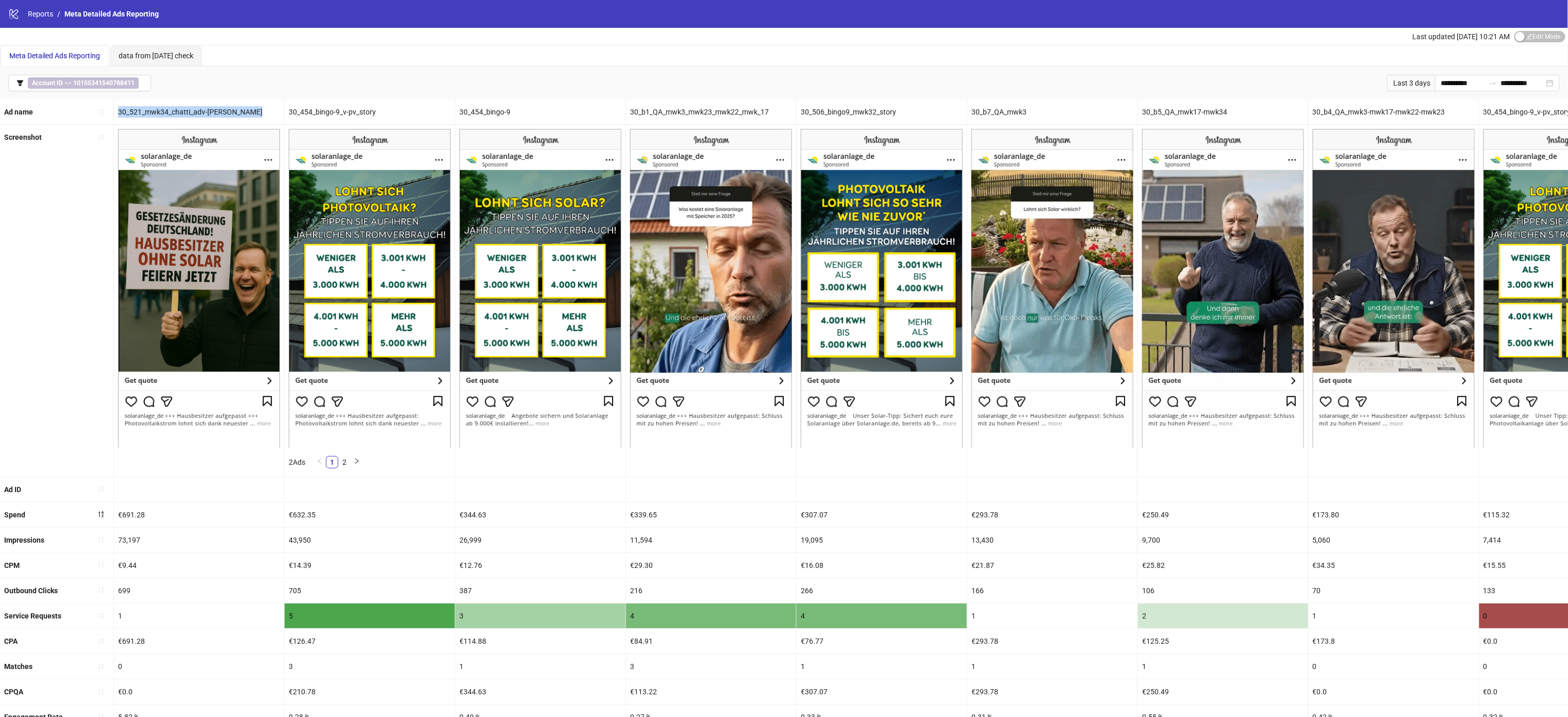
copy div "30_521_mwk34_chatti_adv-[PERSON_NAME]"
